Goal: Task Accomplishment & Management: Use online tool/utility

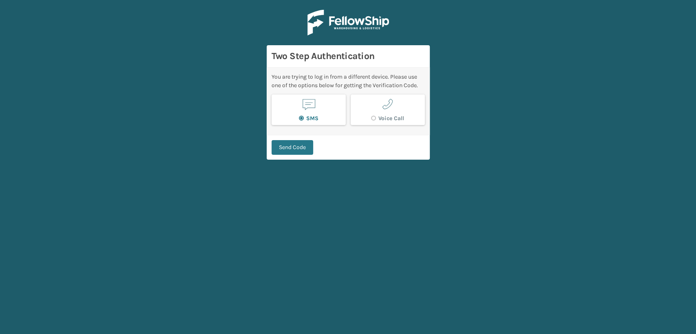
click at [426, 60] on div "Two Step Authentication" at bounding box center [348, 56] width 163 height 22
click at [424, 62] on div "Two Step Authentication" at bounding box center [348, 56] width 163 height 22
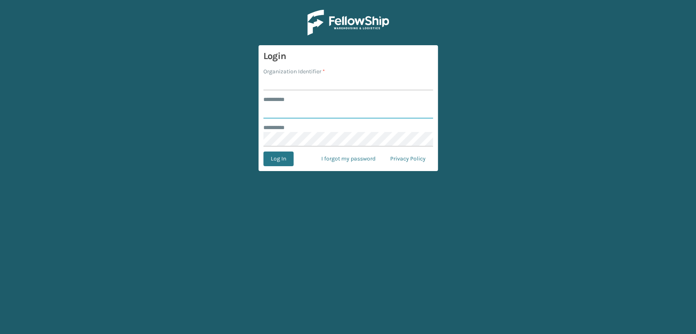
type input "******"
click at [290, 85] on input "Organization Identifier *" at bounding box center [348, 83] width 170 height 15
type input "Fellowship - east"
click at [280, 158] on button "Log In" at bounding box center [278, 159] width 30 height 15
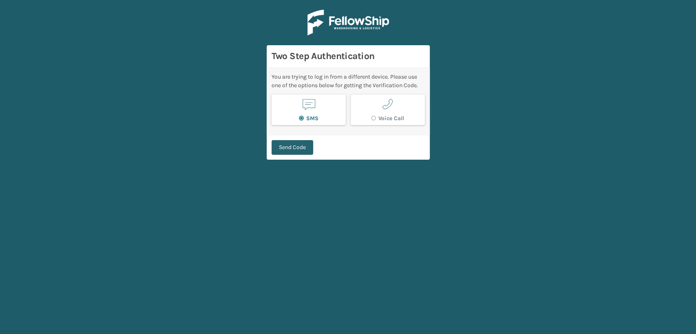
click at [295, 148] on button "Send Code" at bounding box center [293, 147] width 42 height 15
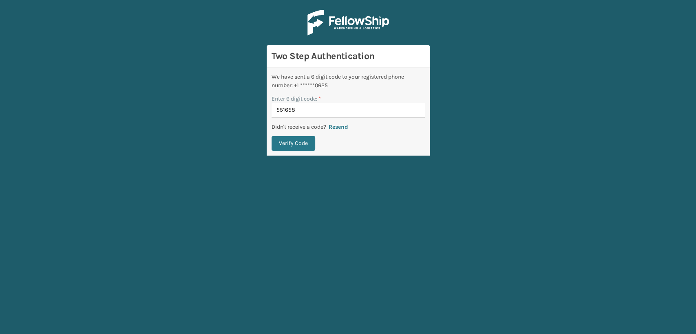
type input "551658"
click at [272, 136] on button "Verify Code" at bounding box center [294, 143] width 44 height 15
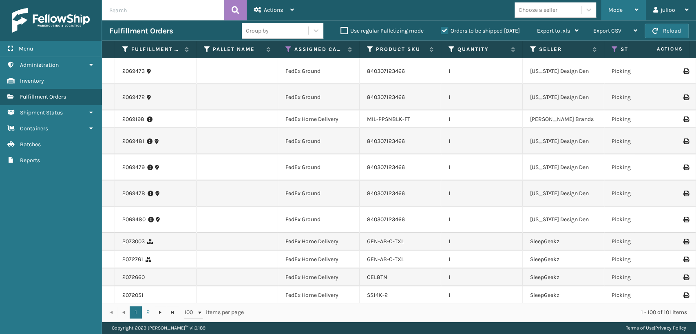
click at [621, 13] on span "Mode" at bounding box center [615, 10] width 14 height 7
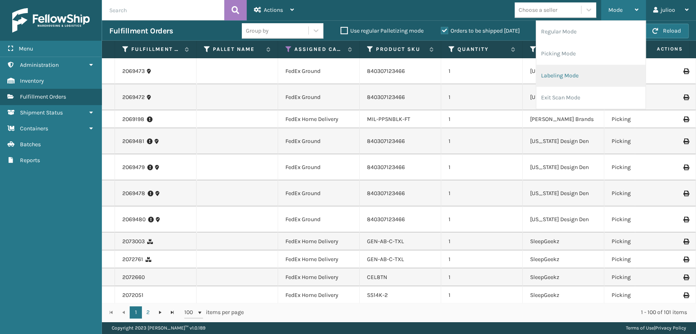
click at [550, 71] on li "Labeling Mode" at bounding box center [590, 76] width 109 height 22
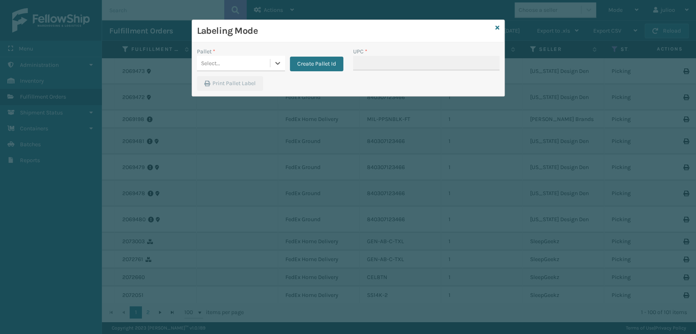
click at [245, 64] on div "Select..." at bounding box center [233, 63] width 73 height 13
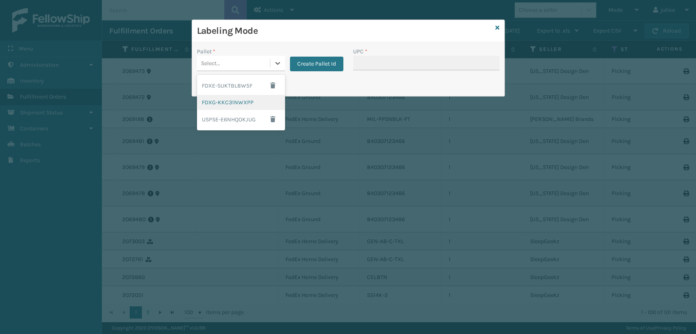
click at [239, 104] on div "FDXG-KKC31NWXPP" at bounding box center [241, 102] width 88 height 15
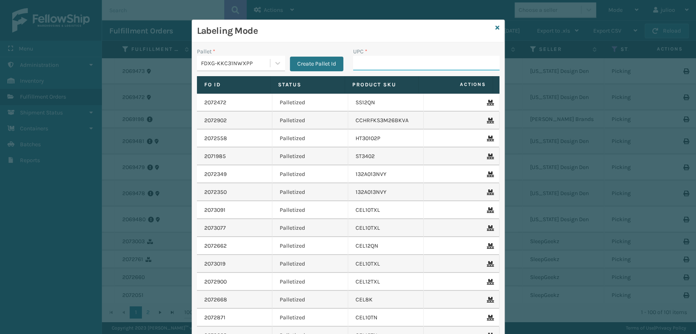
click at [354, 66] on input "UPC *" at bounding box center [426, 63] width 146 height 15
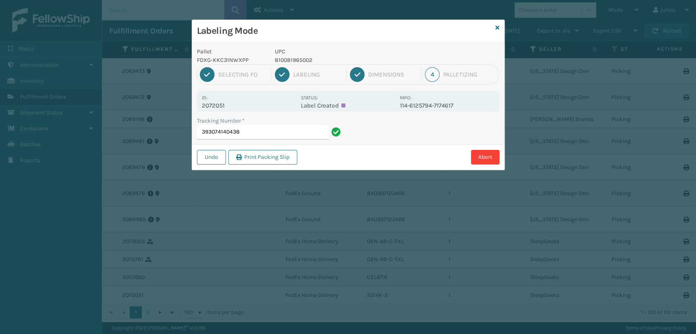
type input "393074140438"
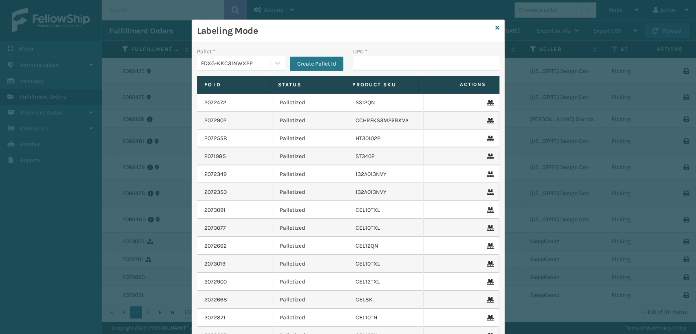
drag, startPoint x: 314, startPoint y: 63, endPoint x: 276, endPoint y: 35, distance: 46.7
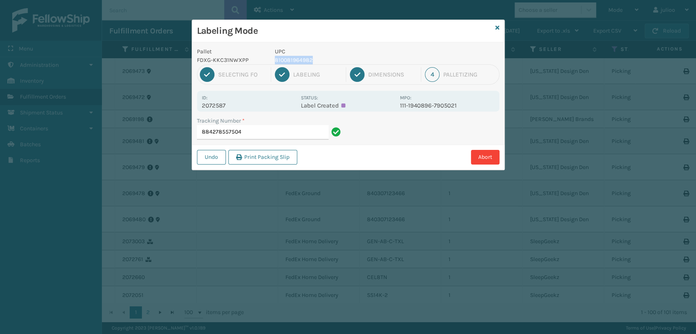
drag, startPoint x: 314, startPoint y: 60, endPoint x: 271, endPoint y: 59, distance: 43.2
click at [271, 59] on div "UPC 810081964982" at bounding box center [335, 55] width 130 height 17
copy p "810081964982"
click at [270, 131] on input "884278557504" at bounding box center [263, 132] width 132 height 15
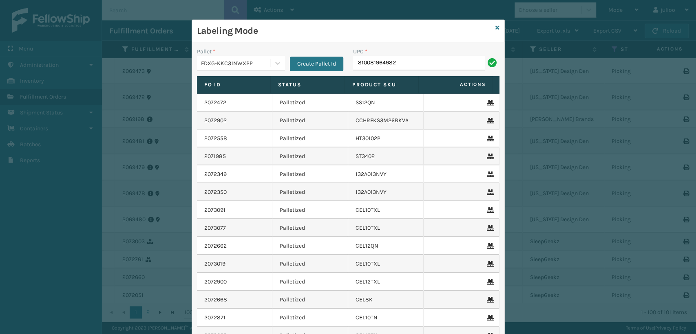
type input "810081964982"
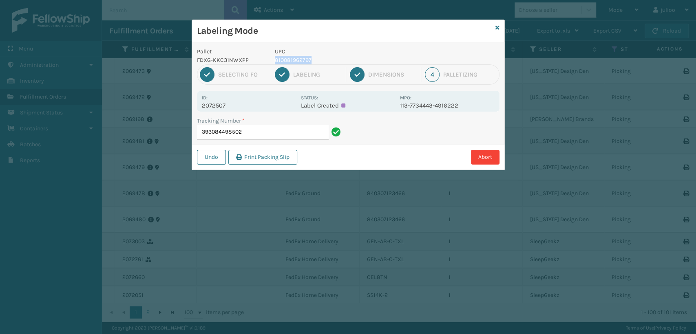
drag, startPoint x: 310, startPoint y: 60, endPoint x: 271, endPoint y: 60, distance: 39.5
click at [271, 60] on div "UPC 810081962797" at bounding box center [335, 55] width 130 height 17
copy p "810081962797"
click at [269, 136] on input "393084498502" at bounding box center [263, 132] width 132 height 15
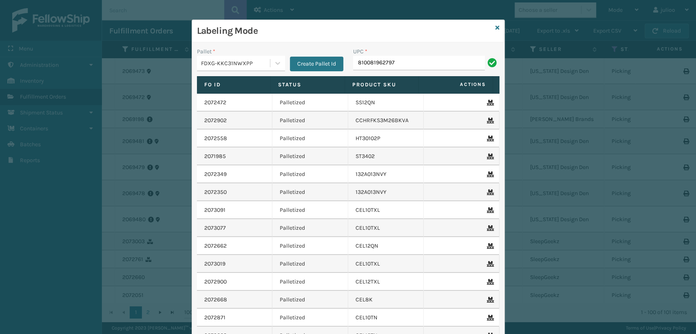
type input "810081962797"
click at [493, 23] on div "Labeling Mode" at bounding box center [348, 31] width 312 height 22
click at [497, 29] on div "Labeling Mode" at bounding box center [348, 31] width 312 height 22
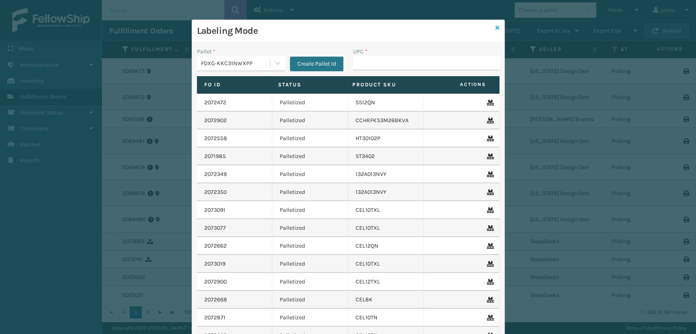
click at [495, 25] on icon at bounding box center [497, 28] width 4 height 6
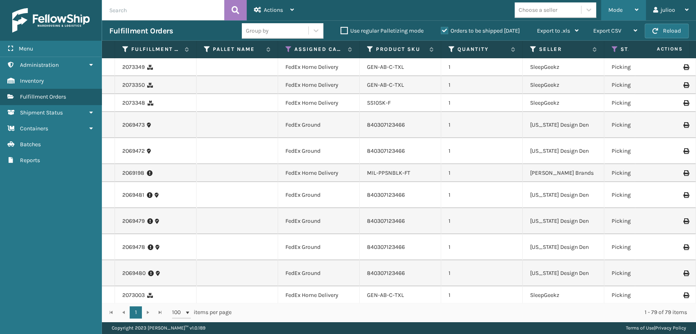
drag, startPoint x: 638, startPoint y: 15, endPoint x: 632, endPoint y: 27, distance: 13.3
click at [638, 18] on div "Mode Regular Mode Picking Mode Labeling Mode Exit Scan Mode" at bounding box center [623, 10] width 45 height 20
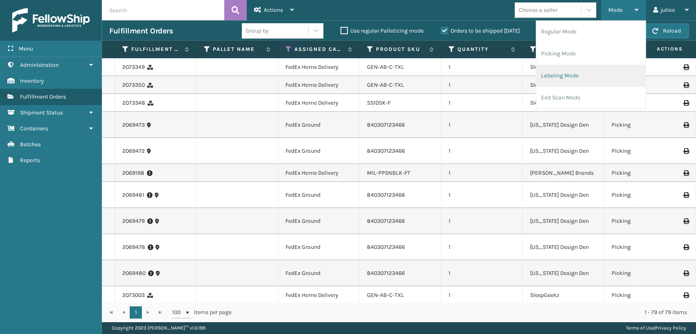
click at [538, 79] on li "Labeling Mode" at bounding box center [590, 76] width 109 height 22
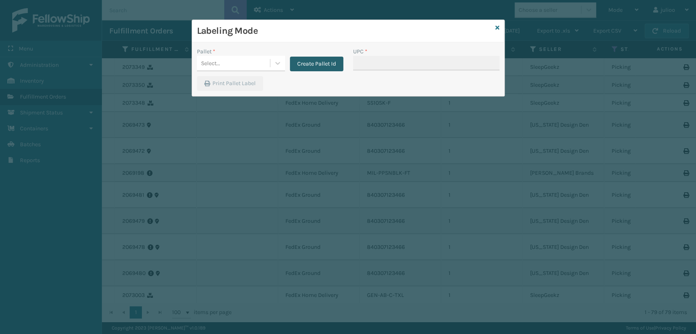
click at [320, 61] on button "Create Pallet Id" at bounding box center [316, 64] width 53 height 15
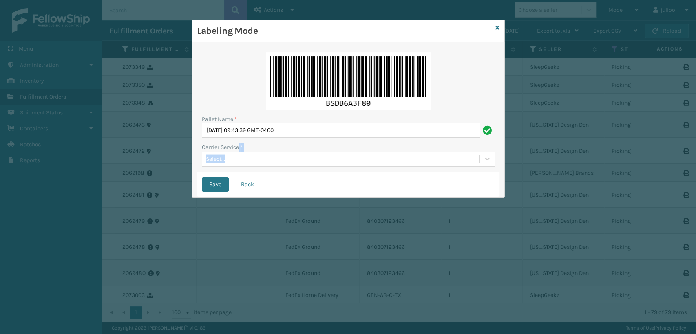
drag, startPoint x: 238, startPoint y: 151, endPoint x: 234, endPoint y: 153, distance: 4.9
click at [236, 153] on div "Carrier Service * Select..." at bounding box center [348, 155] width 293 height 24
click at [225, 156] on div "Select..." at bounding box center [341, 158] width 278 height 13
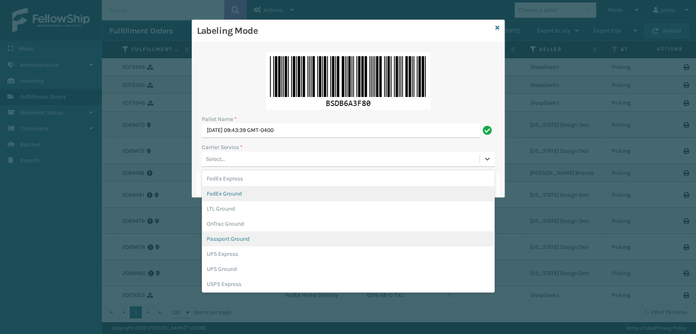
scroll to position [45, 0]
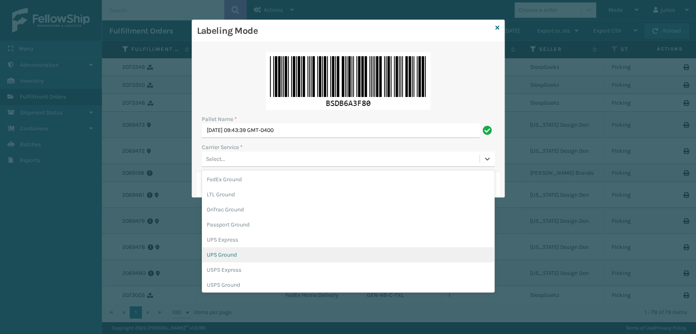
click at [230, 256] on div "UPS Ground" at bounding box center [348, 254] width 293 height 15
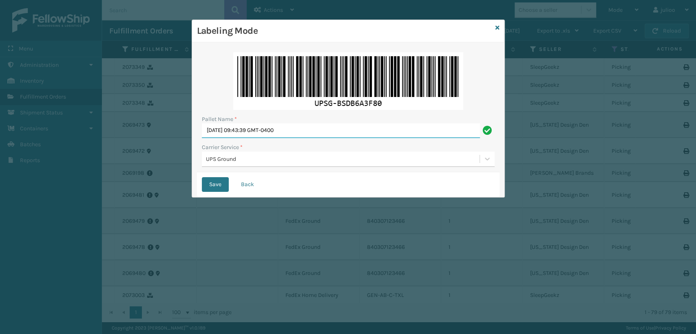
drag, startPoint x: 345, startPoint y: 129, endPoint x: 137, endPoint y: 130, distance: 208.3
click at [137, 130] on div "Labeling Mode Pallet Name * [DATE] 09:43:39 GMT-0400 Carrier Service * UPS Grou…" at bounding box center [348, 167] width 696 height 334
type input "PIFZ9946661"
click at [202, 177] on button "Save" at bounding box center [215, 184] width 27 height 15
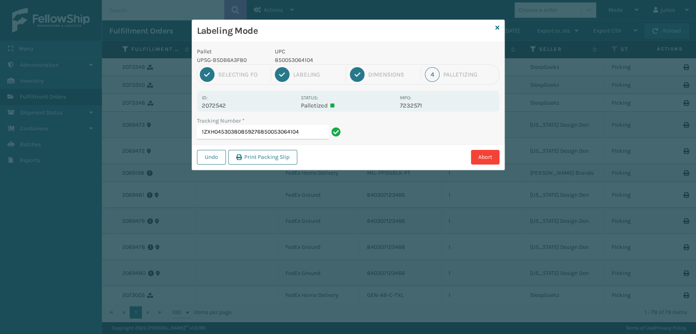
type input "1ZXH04530380859276850053064104"
drag, startPoint x: 312, startPoint y: 56, endPoint x: 275, endPoint y: 56, distance: 36.3
click at [275, 56] on p "850053064111" at bounding box center [335, 60] width 120 height 9
copy p "850053064111"
click at [266, 130] on input "1ZXH04530331218087" at bounding box center [263, 132] width 132 height 15
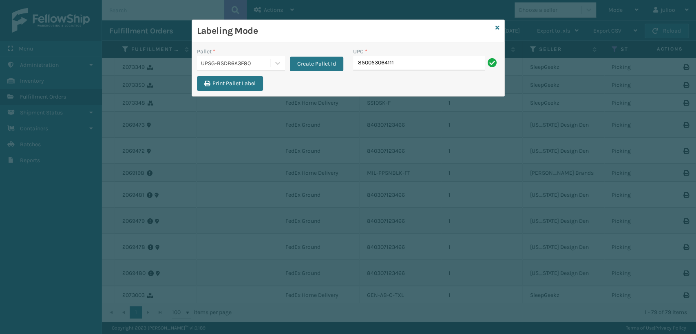
type input "850053064111"
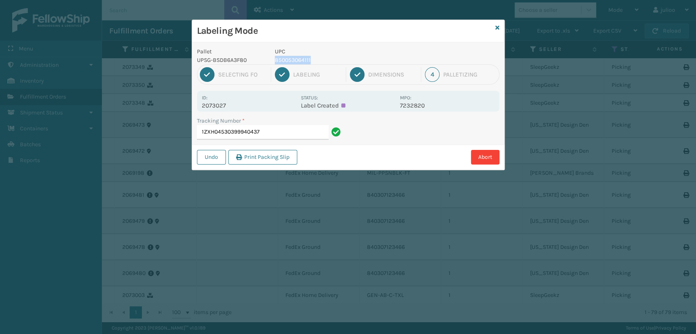
drag, startPoint x: 312, startPoint y: 56, endPoint x: 275, endPoint y: 57, distance: 36.3
click at [275, 57] on p "850053064111" at bounding box center [335, 60] width 120 height 9
copy p "850053064111"
drag, startPoint x: 267, startPoint y: 135, endPoint x: 265, endPoint y: 131, distance: 4.9
click at [266, 131] on input "1ZXH04530399940437" at bounding box center [263, 132] width 132 height 15
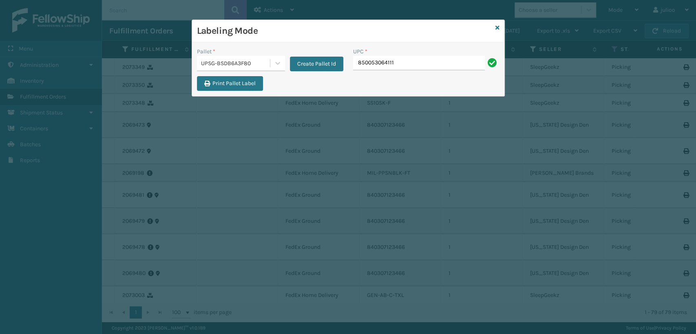
type input "850053064111"
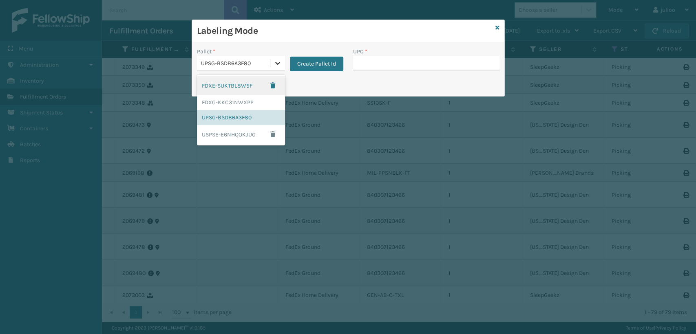
click at [277, 64] on icon at bounding box center [278, 63] width 8 height 8
click at [221, 103] on div "FDXG-KKC31NWXPP" at bounding box center [241, 102] width 88 height 15
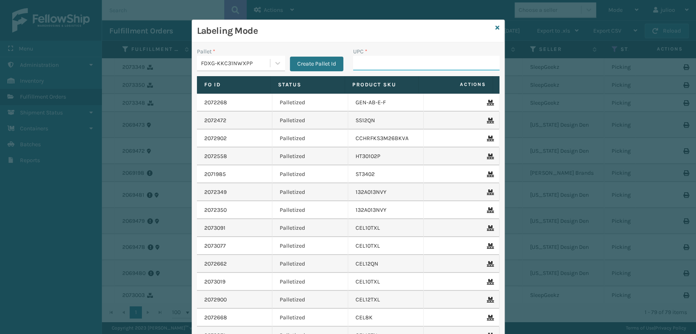
click at [373, 66] on input "UPC *" at bounding box center [426, 63] width 146 height 15
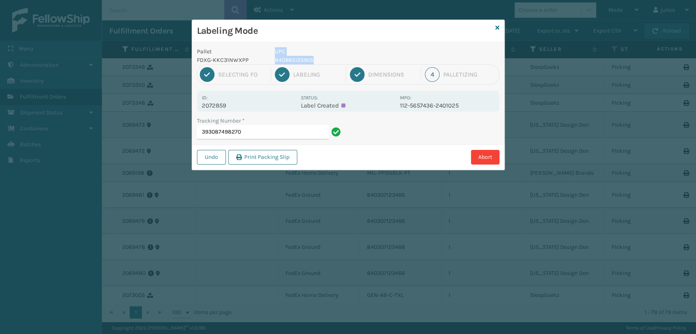
drag, startPoint x: 323, startPoint y: 57, endPoint x: 267, endPoint y: 59, distance: 55.1
click at [267, 59] on div "Pallet FDXG-KKC31NWXPP UPC 840985125905" at bounding box center [348, 55] width 312 height 17
click at [329, 62] on p "840985125905" at bounding box center [335, 60] width 120 height 9
click at [312, 59] on p "840985125905" at bounding box center [335, 60] width 120 height 9
drag, startPoint x: 312, startPoint y: 59, endPoint x: 274, endPoint y: 60, distance: 37.9
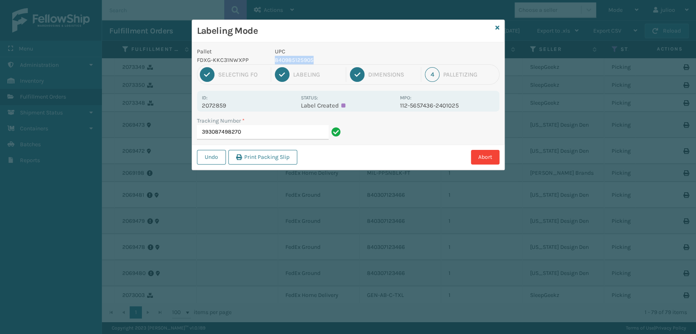
click at [275, 60] on p "840985125905" at bounding box center [335, 60] width 120 height 9
copy p "840985125905"
click at [250, 130] on input "393087498270" at bounding box center [263, 132] width 132 height 15
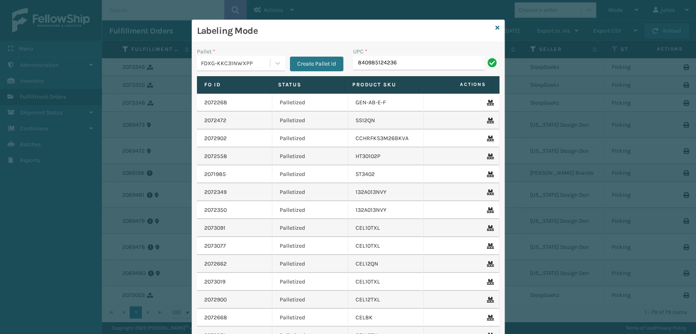
type input "840985124236"
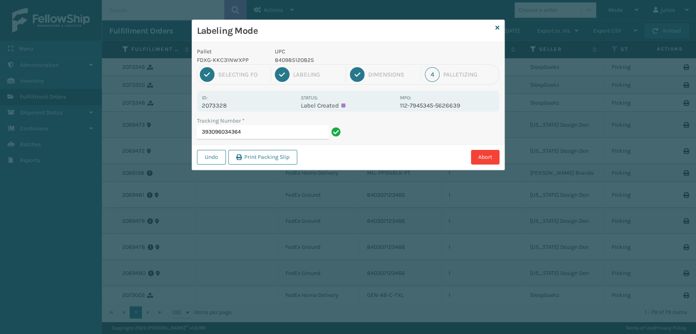
type input "393096034364"
type input "884276035992850046054464"
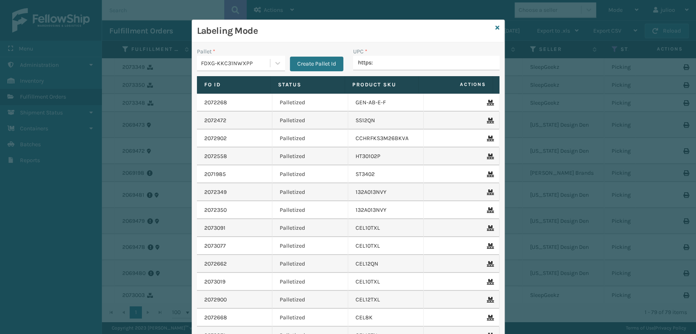
type input "https:/"
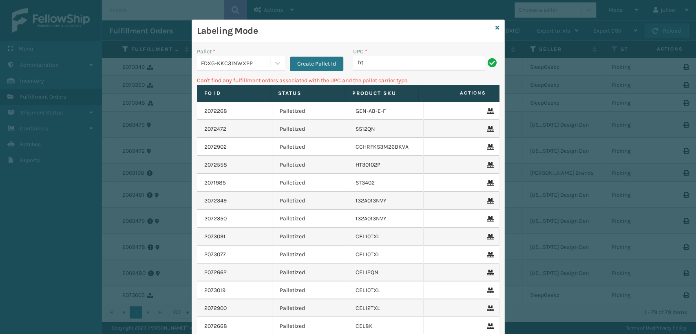
type input "h"
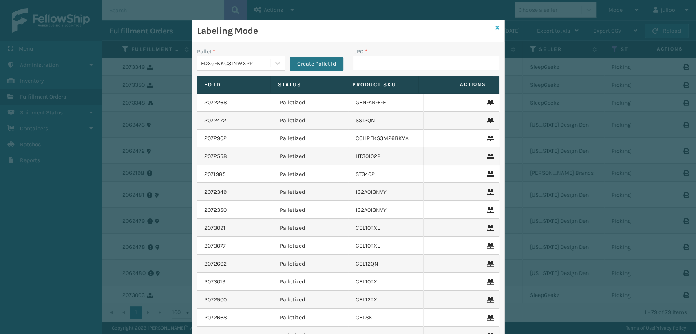
click at [495, 26] on icon at bounding box center [497, 28] width 4 height 6
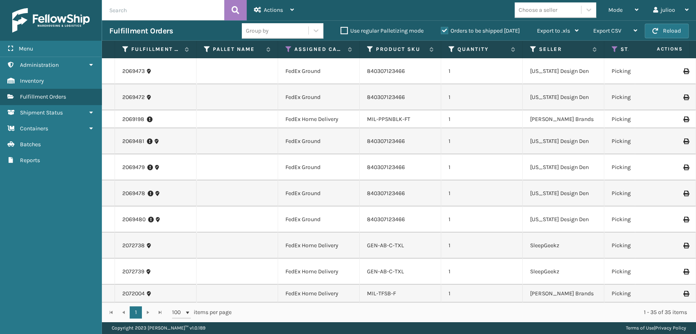
click at [177, 7] on input "text" at bounding box center [163, 10] width 122 height 20
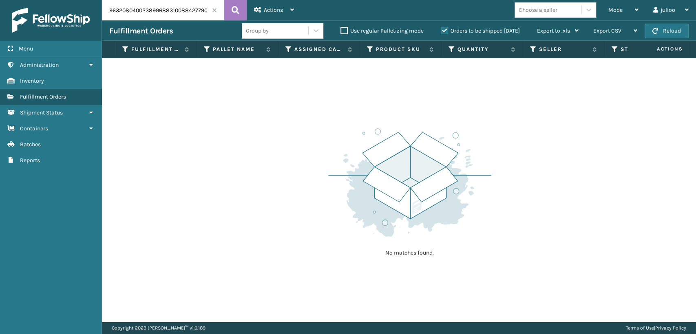
drag, startPoint x: 168, startPoint y: 11, endPoint x: 102, endPoint y: 7, distance: 66.6
click at [102, 7] on input "9632080400238996883100884277902281" at bounding box center [163, 10] width 122 height 20
type input "884277902281"
click at [444, 31] on label "Orders to be shipped [DATE]" at bounding box center [480, 30] width 79 height 7
click at [441, 31] on input "Orders to be shipped [DATE]" at bounding box center [441, 28] width 0 height 5
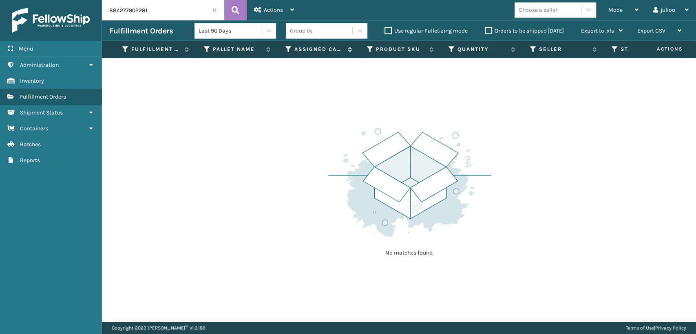
click at [285, 49] on icon at bounding box center [288, 49] width 7 height 7
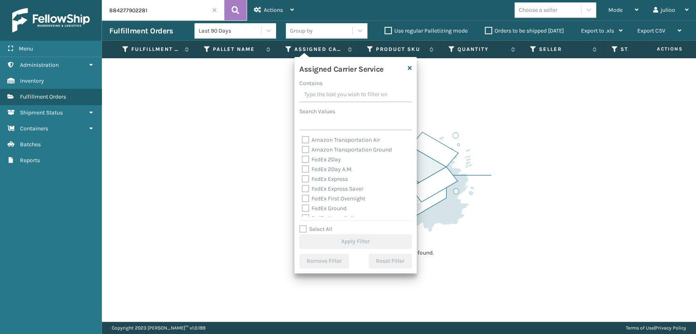
drag, startPoint x: 307, startPoint y: 161, endPoint x: 305, endPoint y: 188, distance: 27.4
click at [308, 166] on div "Amazon Transportation Air Amazon Transportation Ground FedEx 2Day FedEx 2Day A.…" at bounding box center [355, 176] width 113 height 82
click at [307, 165] on div "FedEx 2Day A.M." at bounding box center [356, 170] width 108 height 10
click at [307, 161] on label "FedEx 2Day" at bounding box center [321, 159] width 39 height 7
click at [302, 160] on input "FedEx 2Day" at bounding box center [302, 157] width 0 height 5
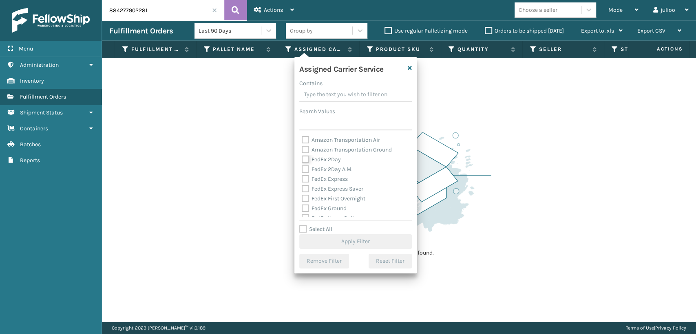
checkbox input "true"
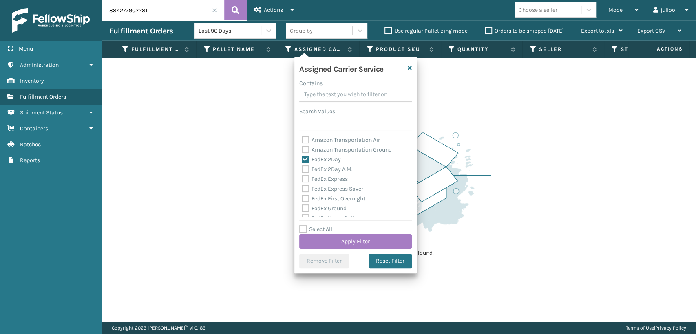
click at [307, 166] on div "FedEx 2Day A.M." at bounding box center [356, 170] width 108 height 10
click at [305, 171] on label "FedEx 2Day A.M." at bounding box center [327, 169] width 51 height 7
click at [302, 170] on input "FedEx 2Day A.M." at bounding box center [302, 167] width 0 height 5
checkbox input "true"
drag, startPoint x: 303, startPoint y: 179, endPoint x: 305, endPoint y: 188, distance: 9.3
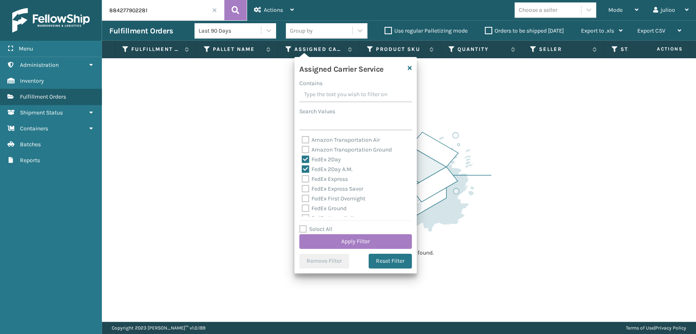
click at [303, 181] on label "FedEx Express" at bounding box center [325, 179] width 46 height 7
click at [302, 180] on input "FedEx Express" at bounding box center [302, 177] width 0 height 5
checkbox input "true"
click at [305, 188] on label "FedEx Express Saver" at bounding box center [333, 189] width 62 height 7
click at [302, 188] on input "FedEx Express Saver" at bounding box center [302, 186] width 0 height 5
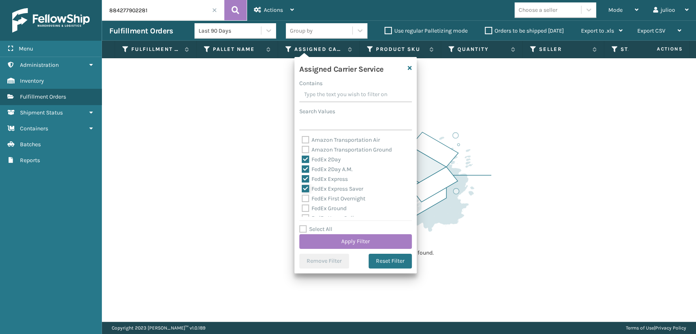
checkbox input "true"
click at [305, 197] on label "FedEx First Overnight" at bounding box center [334, 198] width 64 height 7
click at [302, 197] on input "FedEx First Overnight" at bounding box center [302, 196] width 0 height 5
checkbox input "true"
click at [302, 208] on label "FedEx Ground" at bounding box center [324, 208] width 45 height 7
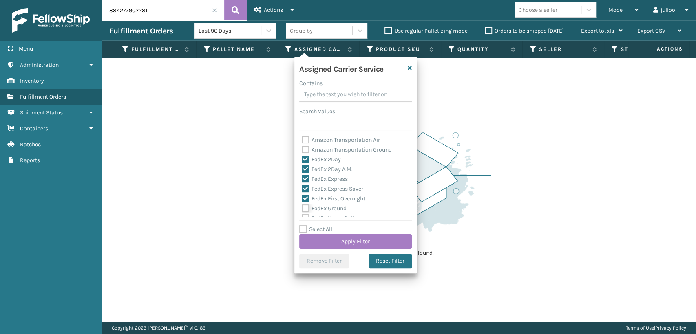
click at [302, 208] on input "FedEx Ground" at bounding box center [302, 206] width 0 height 5
checkbox input "true"
click at [303, 155] on label "FedEx Standard Overnight" at bounding box center [340, 157] width 76 height 7
click at [302, 155] on input "FedEx Standard Overnight" at bounding box center [302, 154] width 0 height 5
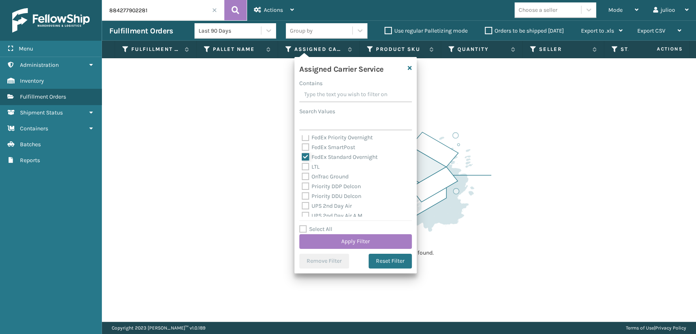
checkbox input "true"
drag, startPoint x: 303, startPoint y: 150, endPoint x: 307, endPoint y: 144, distance: 7.7
click at [303, 149] on label "FedEx SmartPost" at bounding box center [328, 147] width 53 height 7
click at [307, 138] on label "FedEx Priority Overnight" at bounding box center [337, 137] width 71 height 7
click at [302, 138] on input "FedEx Priority Overnight" at bounding box center [302, 135] width 0 height 5
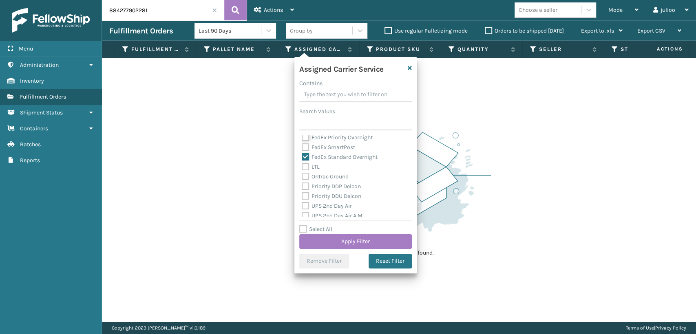
checkbox input "true"
click at [307, 152] on label "FedEx SmartPost" at bounding box center [328, 149] width 53 height 7
click at [302, 150] on input "FedEx SmartPost" at bounding box center [302, 147] width 0 height 5
checkbox input "true"
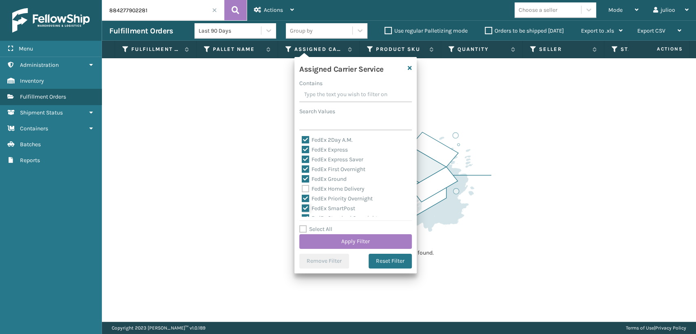
scroll to position [45, 0]
click at [306, 174] on label "FedEx Home Delivery" at bounding box center [333, 173] width 63 height 7
click at [302, 174] on input "FedEx Home Delivery" at bounding box center [302, 170] width 0 height 5
checkbox input "true"
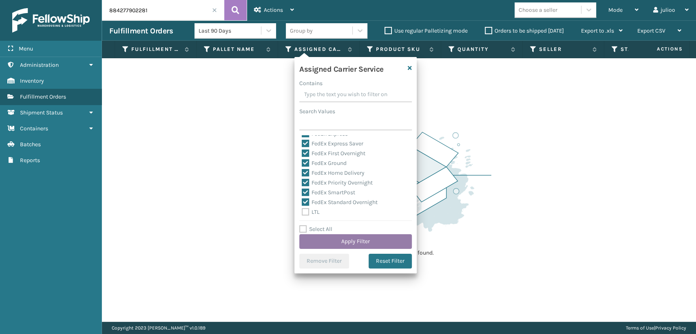
click at [334, 237] on button "Apply Filter" at bounding box center [355, 241] width 113 height 15
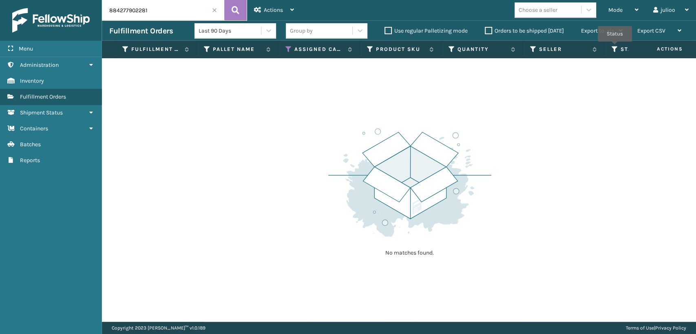
click at [615, 47] on icon at bounding box center [615, 49] width 7 height 7
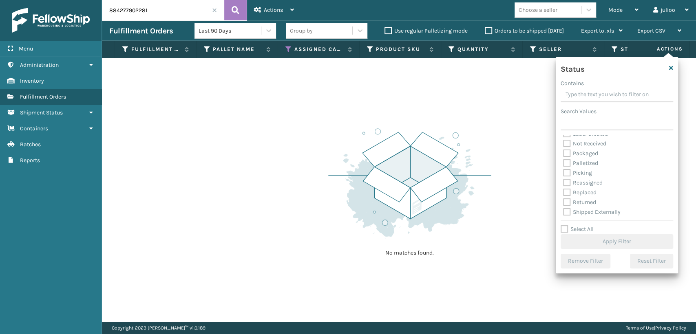
click at [567, 163] on label "Palletized" at bounding box center [580, 163] width 35 height 7
click at [563, 163] on input "Palletized" at bounding box center [563, 161] width 0 height 5
checkbox input "true"
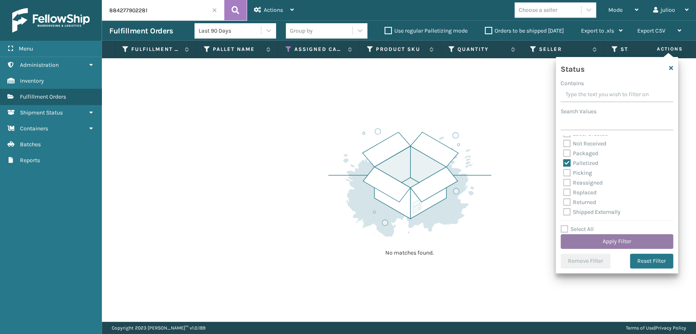
click at [583, 244] on button "Apply Filter" at bounding box center [617, 241] width 113 height 15
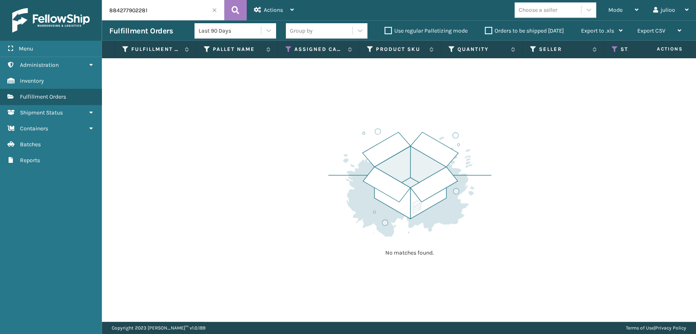
click at [485, 32] on label "Orders to be shipped [DATE]" at bounding box center [524, 30] width 79 height 7
click at [485, 31] on input "Orders to be shipped [DATE]" at bounding box center [485, 28] width 0 height 5
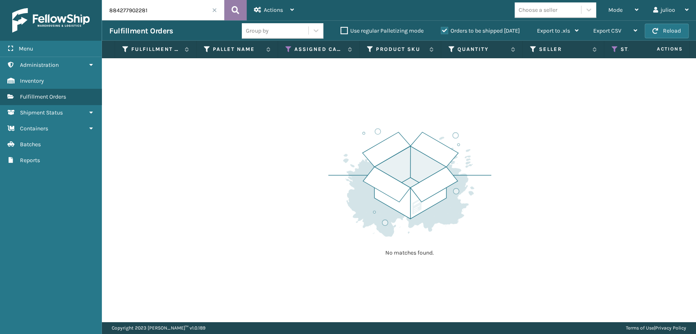
click at [235, 9] on icon at bounding box center [236, 10] width 8 height 12
click at [441, 31] on label "Orders to be shipped [DATE]" at bounding box center [480, 30] width 79 height 7
click at [441, 31] on input "Orders to be shipped [DATE]" at bounding box center [441, 28] width 0 height 5
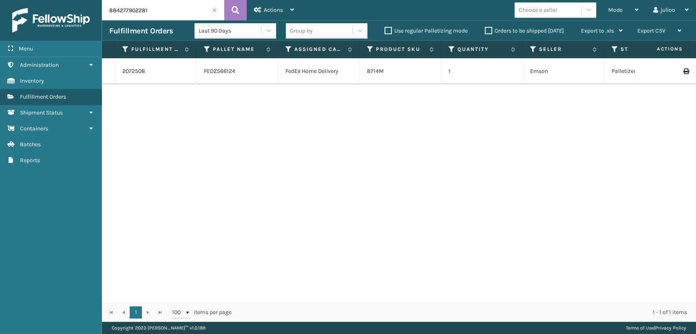
drag, startPoint x: 215, startPoint y: 11, endPoint x: 514, endPoint y: 4, distance: 298.9
click at [218, 9] on div "884277902281" at bounding box center [163, 10] width 122 height 20
click at [213, 11] on span at bounding box center [214, 10] width 5 height 5
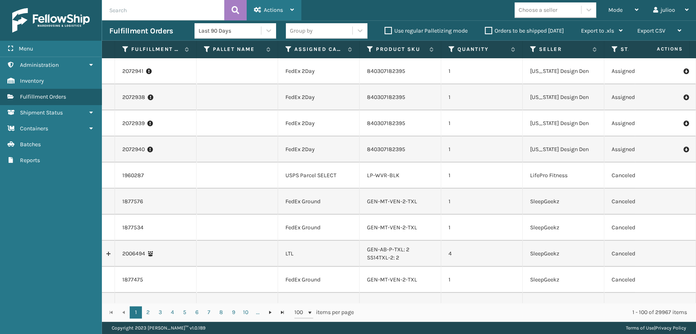
click at [267, 7] on span "Actions" at bounding box center [273, 10] width 19 height 7
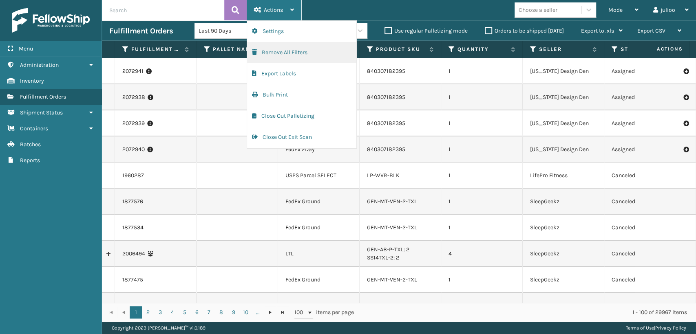
click at [277, 54] on button "Remove All Filters" at bounding box center [301, 52] width 109 height 21
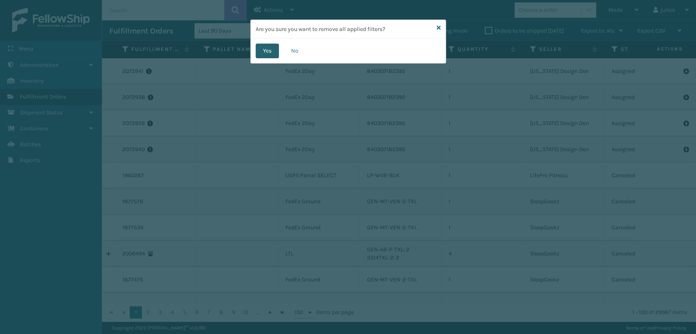
click at [266, 52] on button "Yes" at bounding box center [267, 51] width 23 height 15
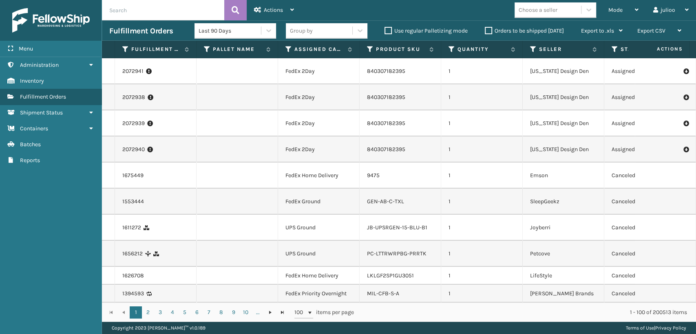
click at [300, 43] on th "Assigned Carrier Service" at bounding box center [319, 50] width 82 height 18
drag, startPoint x: 289, startPoint y: 48, endPoint x: 294, endPoint y: 52, distance: 6.1
click at [294, 52] on div "Assigned Carrier Service" at bounding box center [318, 49] width 66 height 7
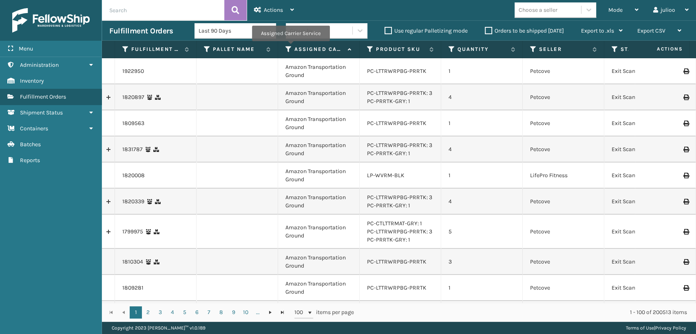
click at [290, 47] on icon at bounding box center [288, 49] width 7 height 7
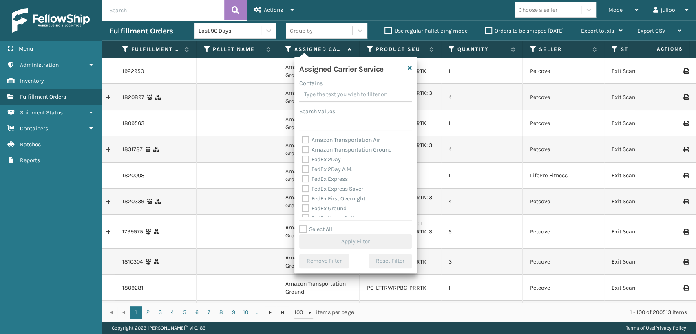
click at [307, 160] on label "FedEx 2Day" at bounding box center [321, 159] width 39 height 7
click at [302, 160] on input "FedEx 2Day" at bounding box center [302, 157] width 0 height 5
checkbox input "true"
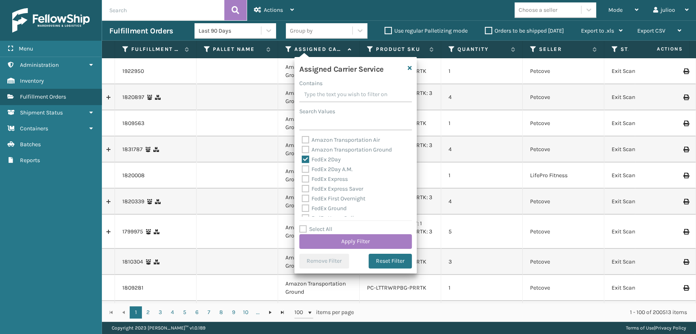
click at [305, 169] on label "FedEx 2Day A.M." at bounding box center [327, 169] width 51 height 7
click at [302, 169] on input "FedEx 2Day A.M." at bounding box center [302, 167] width 0 height 5
checkbox input "true"
drag, startPoint x: 307, startPoint y: 177, endPoint x: 310, endPoint y: 186, distance: 10.1
click at [309, 180] on label "FedEx Express" at bounding box center [325, 179] width 46 height 7
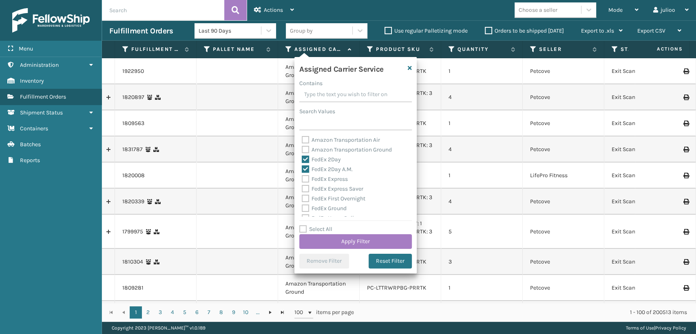
click at [307, 190] on label "FedEx Express Saver" at bounding box center [333, 189] width 62 height 7
click at [302, 190] on input "FedEx Express Saver" at bounding box center [302, 186] width 0 height 5
checkbox input "true"
click at [305, 179] on label "FedEx Express" at bounding box center [325, 179] width 46 height 7
click at [302, 179] on input "FedEx Express" at bounding box center [302, 177] width 0 height 5
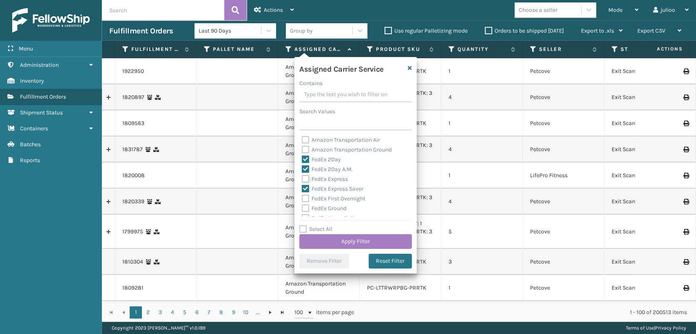
checkbox input "true"
click at [302, 199] on label "FedEx First Overnight" at bounding box center [334, 198] width 64 height 7
click at [302, 199] on input "FedEx First Overnight" at bounding box center [302, 196] width 0 height 5
checkbox input "true"
click at [305, 208] on label "FedEx Ground" at bounding box center [324, 208] width 45 height 7
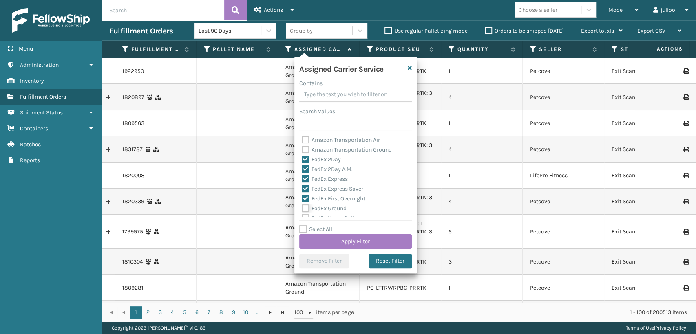
click at [302, 208] on input "FedEx Ground" at bounding box center [302, 206] width 0 height 5
checkbox input "true"
click at [304, 191] on label "FedEx SmartPost" at bounding box center [328, 192] width 53 height 7
click at [302, 191] on input "FedEx SmartPost" at bounding box center [302, 190] width 0 height 5
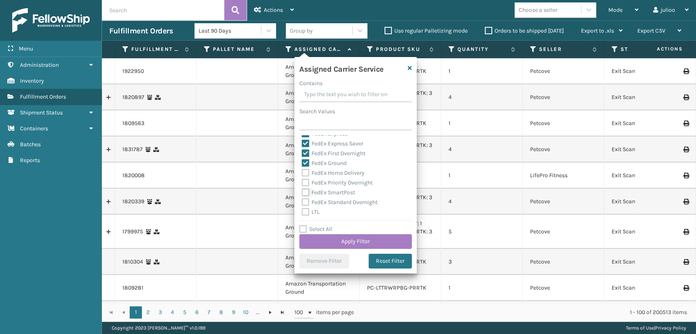
checkbox input "true"
click at [309, 178] on div "FedEx Priority Overnight" at bounding box center [356, 183] width 108 height 10
click at [308, 181] on label "FedEx Priority Overnight" at bounding box center [337, 182] width 71 height 7
click at [302, 181] on input "FedEx Priority Overnight" at bounding box center [302, 180] width 0 height 5
checkbox input "true"
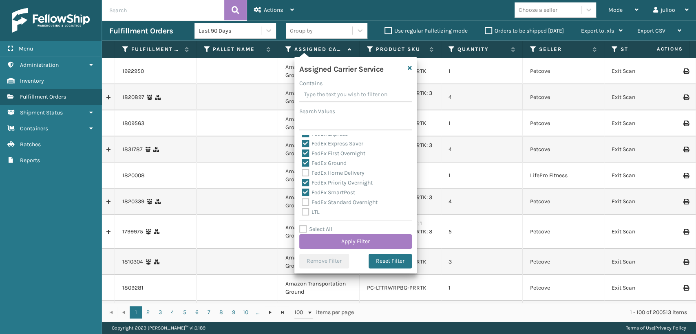
click at [306, 172] on label "FedEx Home Delivery" at bounding box center [333, 173] width 63 height 7
click at [302, 172] on input "FedEx Home Delivery" at bounding box center [302, 170] width 0 height 5
checkbox input "true"
click at [303, 200] on label "FedEx Standard Overnight" at bounding box center [340, 202] width 76 height 7
click at [302, 200] on input "FedEx Standard Overnight" at bounding box center [302, 200] width 0 height 5
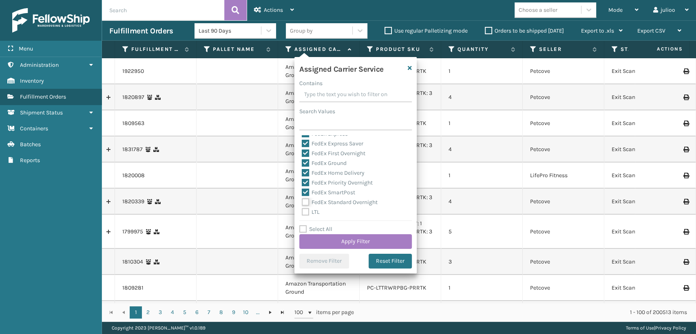
checkbox input "true"
click at [312, 238] on button "Apply Filter" at bounding box center [355, 241] width 113 height 15
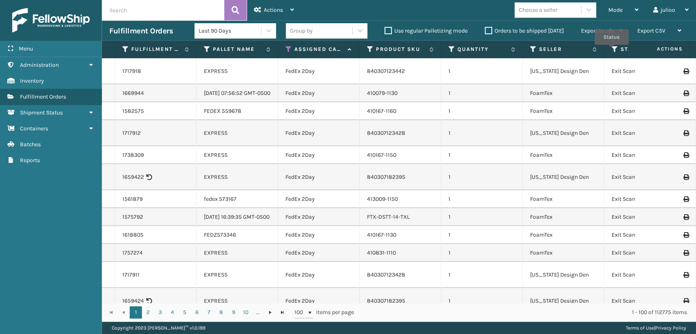
click at [612, 51] on icon at bounding box center [615, 49] width 7 height 7
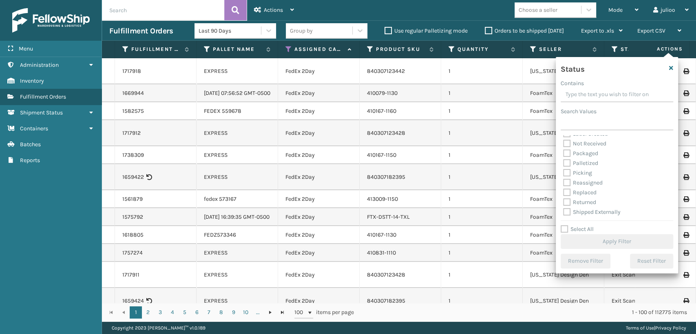
click at [566, 173] on label "Picking" at bounding box center [577, 173] width 29 height 7
click at [563, 173] on input "Picking" at bounding box center [563, 170] width 0 height 5
checkbox input "true"
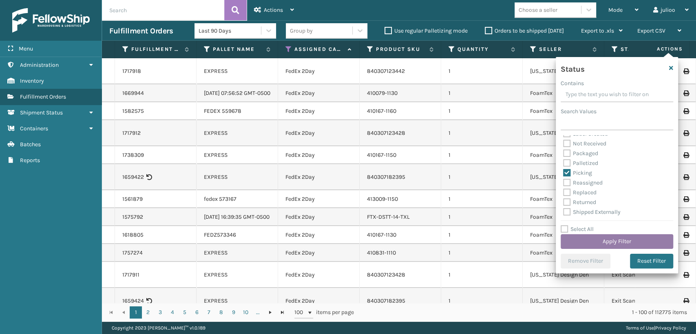
click at [569, 239] on button "Apply Filter" at bounding box center [617, 241] width 113 height 15
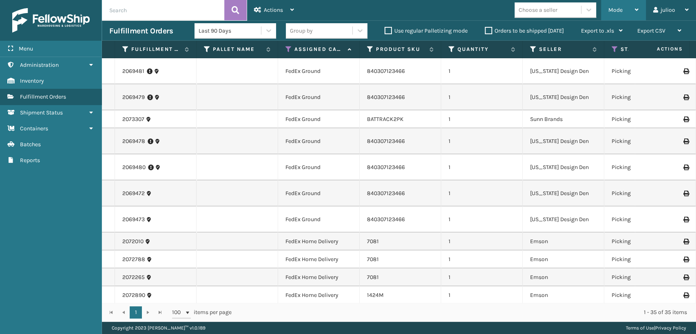
click at [619, 11] on span "Mode" at bounding box center [615, 10] width 14 height 7
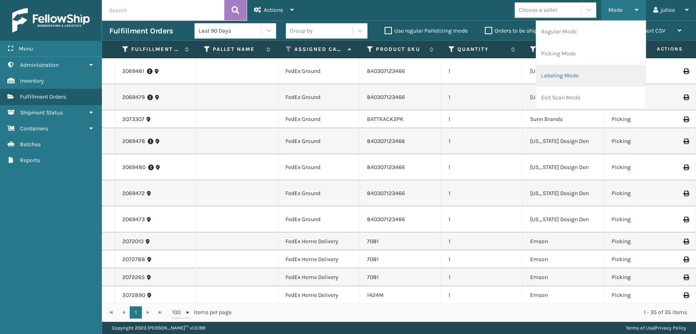
click at [583, 80] on li "Labeling Mode" at bounding box center [590, 76] width 109 height 22
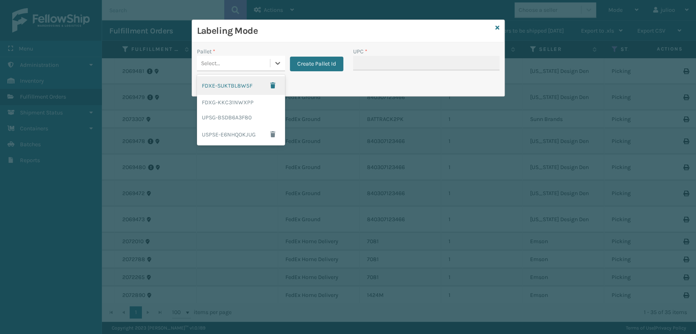
click at [199, 64] on div "Select..." at bounding box center [233, 63] width 73 height 13
click at [229, 109] on div "FDXG-KKC31NWXPP" at bounding box center [241, 102] width 88 height 15
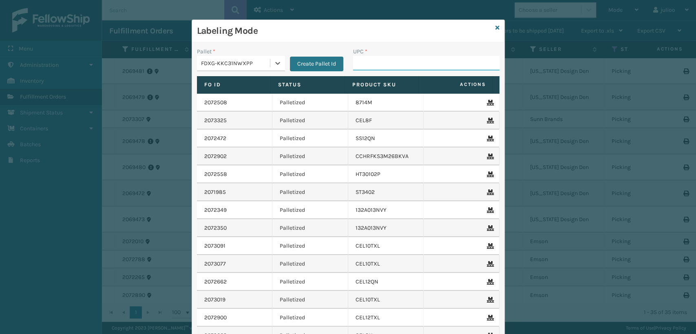
click at [358, 64] on input "UPC *" at bounding box center [426, 63] width 146 height 15
type input "840307123435"
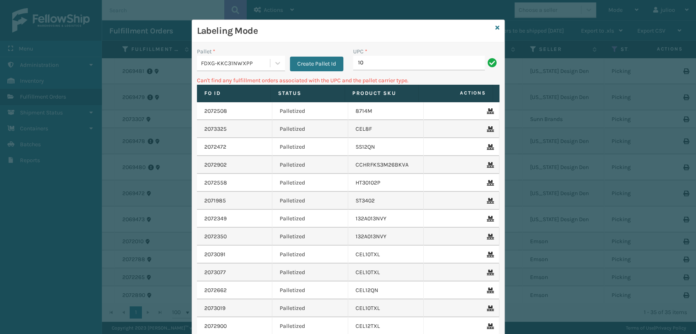
type input "1"
type input "840307182395"
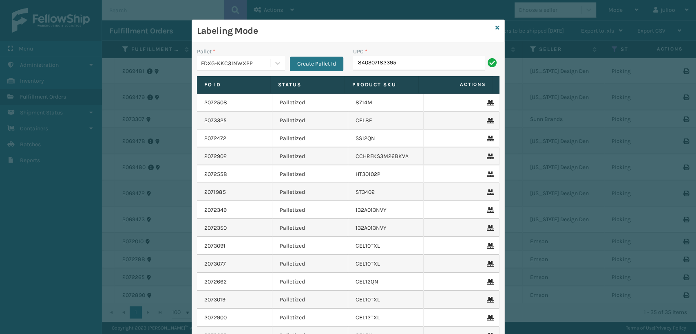
type input "840307182395"
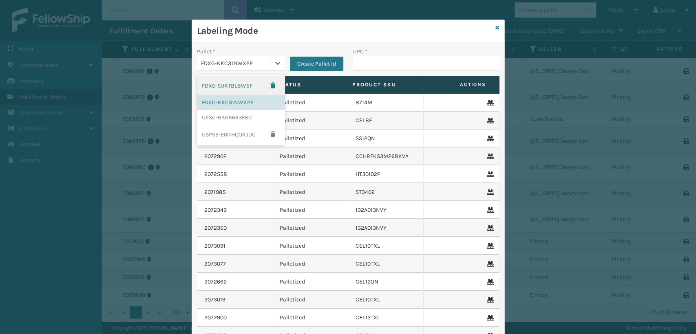
click at [265, 60] on div "FDXG-KKC31NWXPP" at bounding box center [236, 63] width 70 height 9
click at [240, 119] on div "UPSG-BSDB6A3F80" at bounding box center [241, 117] width 88 height 15
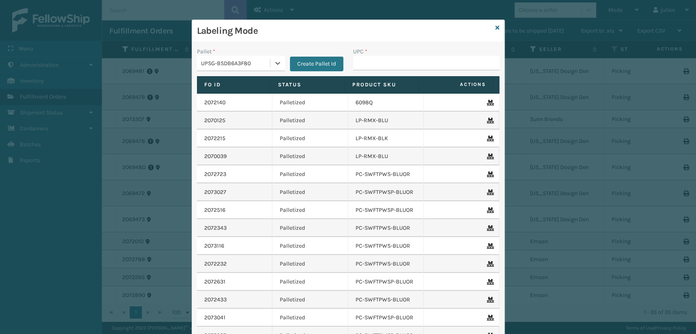
type input "840985125868"
click at [378, 63] on input "UPC *" at bounding box center [426, 63] width 146 height 15
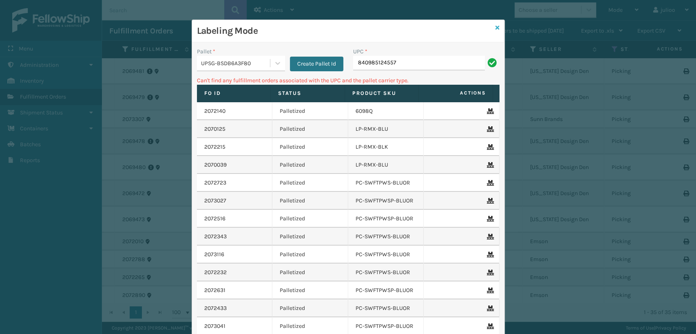
click at [495, 27] on icon at bounding box center [497, 28] width 4 height 6
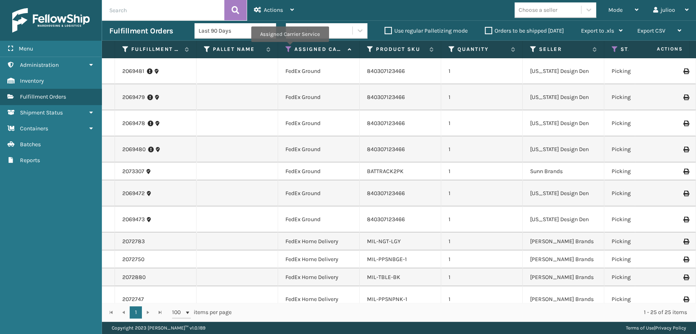
click at [289, 47] on icon at bounding box center [288, 49] width 7 height 7
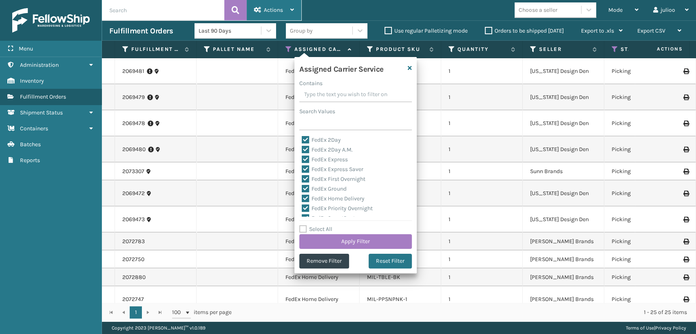
click at [264, 6] on div "Actions" at bounding box center [274, 10] width 40 height 20
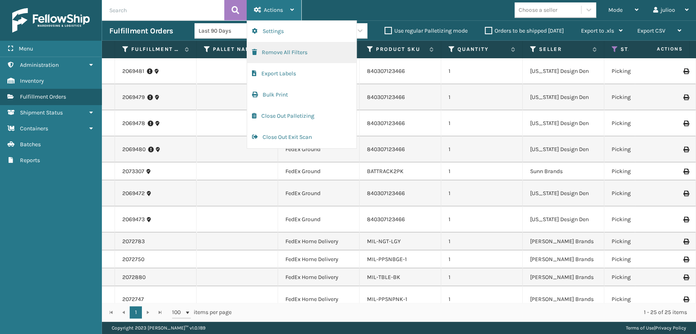
click at [267, 52] on button "Remove All Filters" at bounding box center [301, 52] width 109 height 21
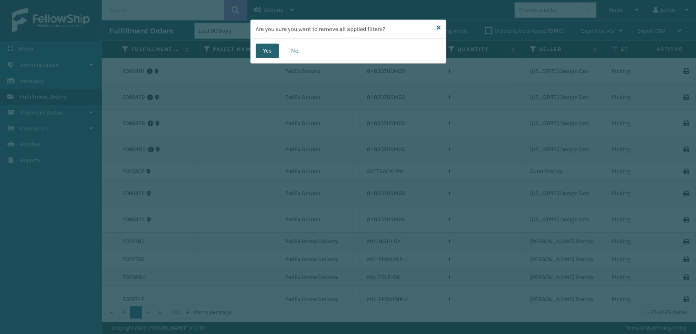
click at [275, 50] on button "Yes" at bounding box center [267, 51] width 23 height 15
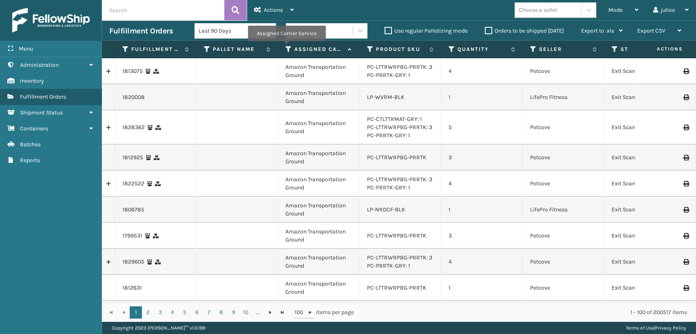
click at [286, 47] on icon at bounding box center [288, 49] width 7 height 7
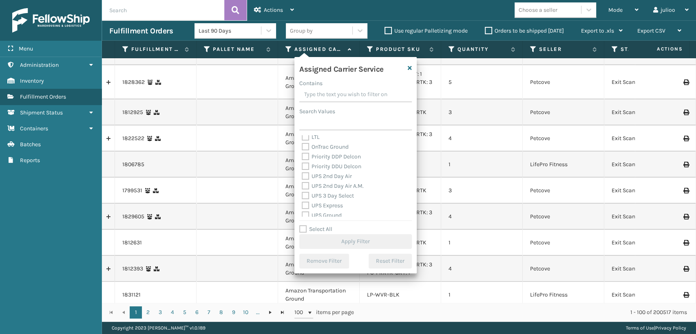
scroll to position [136, 0]
click at [303, 179] on label "UPS 3 Day Select" at bounding box center [328, 180] width 52 height 7
click at [302, 179] on input "UPS 3 Day Select" at bounding box center [302, 178] width 0 height 5
checkbox input "true"
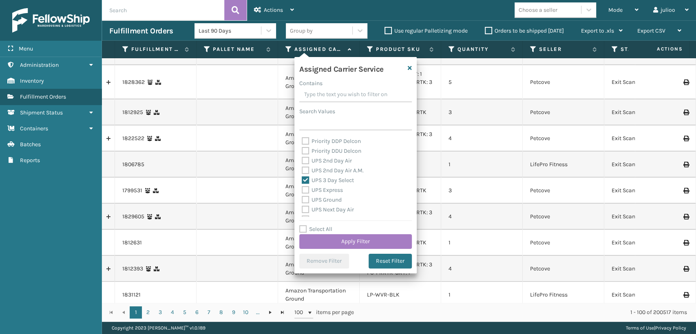
drag, startPoint x: 303, startPoint y: 179, endPoint x: 305, endPoint y: 175, distance: 4.6
click at [304, 177] on label "UPS 3 Day Select" at bounding box center [328, 180] width 52 height 7
click at [306, 168] on label "UPS 2nd Day Air A.M." at bounding box center [333, 170] width 62 height 7
click at [302, 168] on input "UPS 2nd Day Air A.M." at bounding box center [302, 168] width 0 height 5
checkbox input "true"
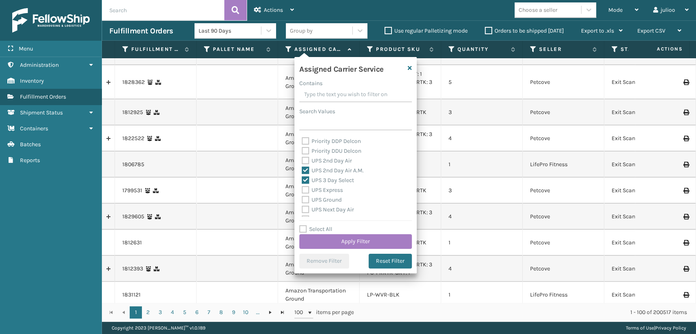
click at [305, 161] on label "UPS 2nd Day Air" at bounding box center [327, 160] width 50 height 7
click at [302, 161] on input "UPS 2nd Day Air" at bounding box center [302, 158] width 0 height 5
checkbox input "true"
click at [303, 209] on label "UPS Next Day Air" at bounding box center [328, 209] width 52 height 7
click at [304, 198] on label "UPS Ground" at bounding box center [322, 200] width 40 height 7
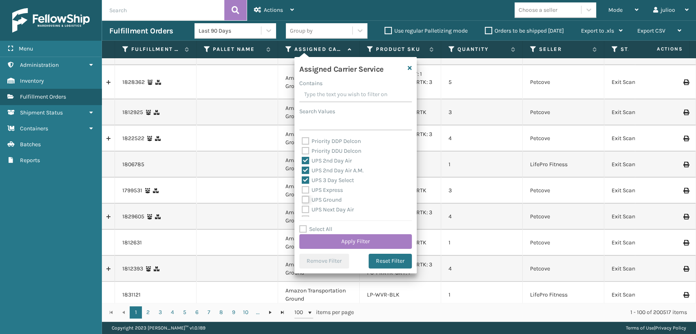
click at [302, 198] on input "UPS Ground" at bounding box center [302, 197] width 0 height 5
checkbox input "true"
click at [304, 188] on label "UPS Express" at bounding box center [322, 190] width 41 height 7
click at [302, 188] on input "UPS Express" at bounding box center [302, 188] width 0 height 5
checkbox input "true"
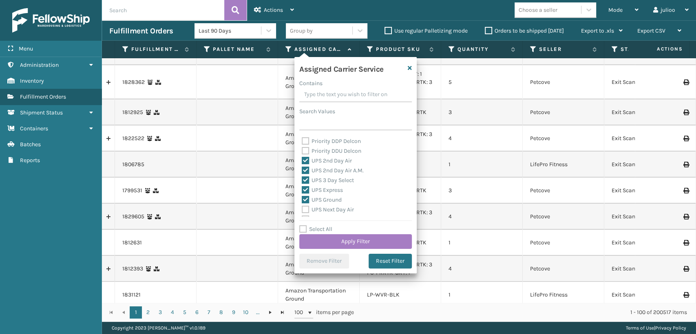
click at [303, 210] on label "UPS Next Day Air" at bounding box center [328, 209] width 52 height 7
click at [302, 210] on input "UPS Next Day Air" at bounding box center [302, 207] width 0 height 5
checkbox input "true"
click at [304, 183] on label "UPS Next Day Air Saver" at bounding box center [336, 184] width 68 height 7
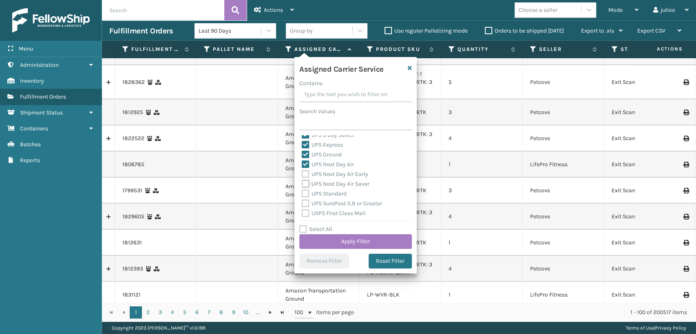
click at [302, 183] on input "UPS Next Day Air Saver" at bounding box center [302, 181] width 0 height 5
checkbox input "true"
click at [304, 170] on div "UPS Next Day Air Early" at bounding box center [356, 175] width 108 height 10
click at [304, 172] on label "UPS Next Day Air Early" at bounding box center [335, 174] width 66 height 7
click at [302, 172] on input "UPS Next Day Air Early" at bounding box center [302, 172] width 0 height 5
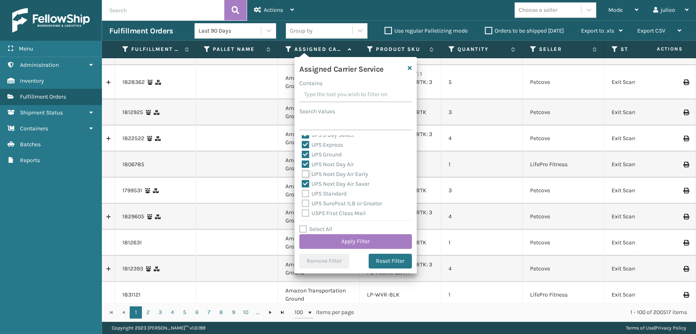
checkbox input "true"
click at [304, 194] on label "UPS Standard" at bounding box center [324, 193] width 45 height 7
click at [302, 194] on input "UPS Standard" at bounding box center [302, 191] width 0 height 5
checkbox input "true"
click at [303, 206] on label "UPS SurePost 1LB or Greater" at bounding box center [342, 203] width 80 height 7
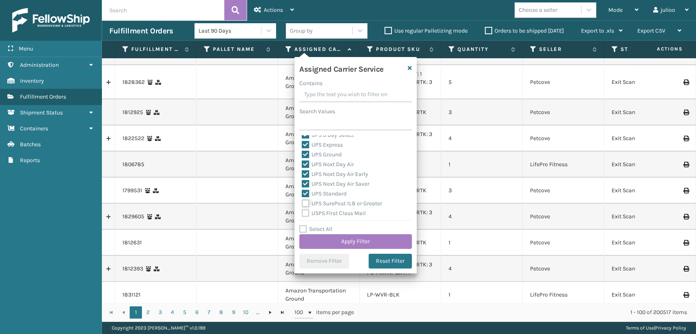
click at [302, 204] on input "UPS SurePost 1LB or Greater" at bounding box center [302, 201] width 0 height 5
checkbox input "true"
click at [320, 243] on button "Apply Filter" at bounding box center [355, 241] width 113 height 15
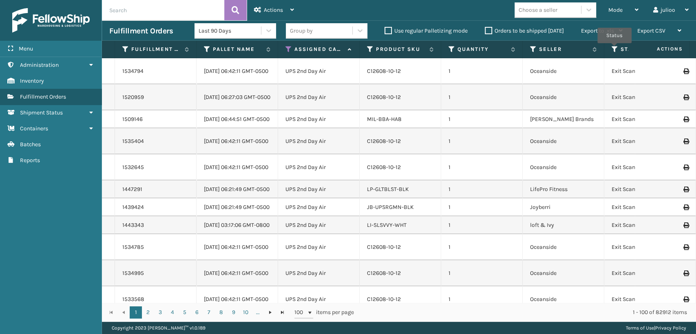
click at [614, 49] on icon at bounding box center [615, 49] width 7 height 7
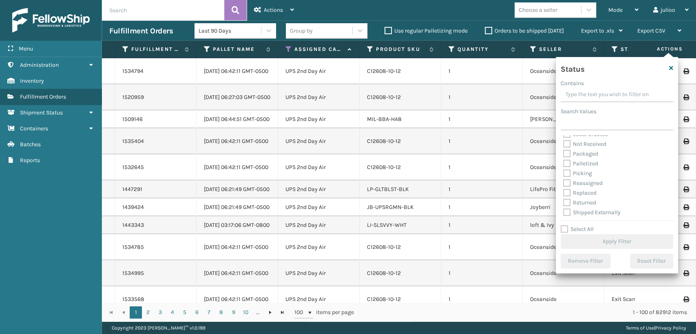
scroll to position [45, 0]
click at [568, 173] on label "Picking" at bounding box center [577, 173] width 29 height 7
click at [563, 173] on input "Picking" at bounding box center [563, 170] width 0 height 5
checkbox input "true"
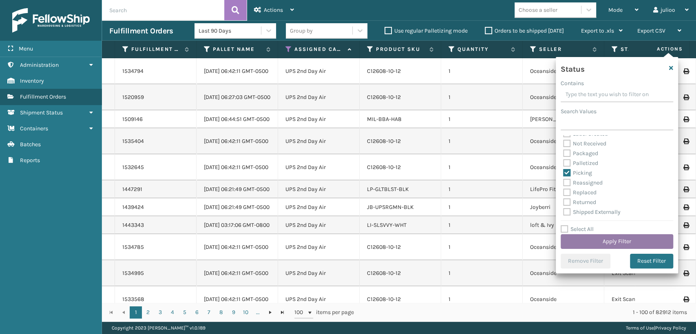
click at [591, 244] on button "Apply Filter" at bounding box center [617, 241] width 113 height 15
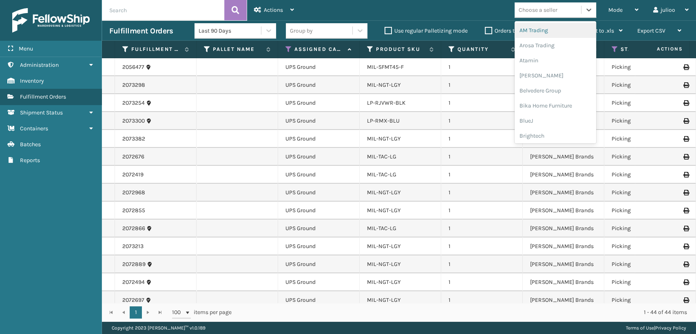
click at [551, 6] on div "Choose a seller" at bounding box center [538, 10] width 39 height 9
type input "MI"
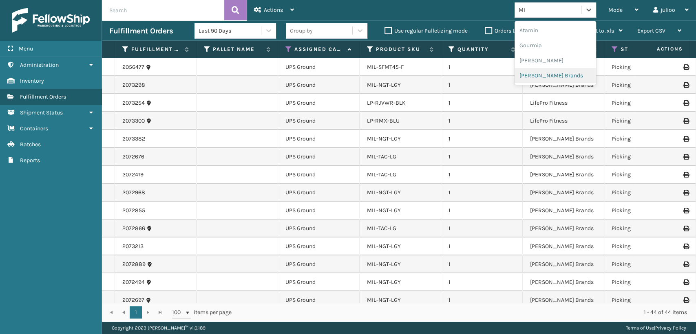
click at [530, 74] on div "[PERSON_NAME] Brands" at bounding box center [556, 75] width 82 height 15
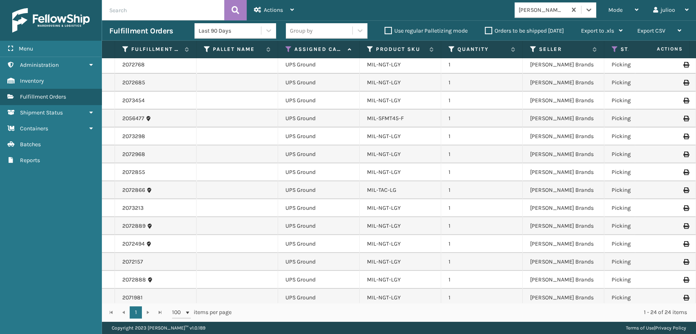
scroll to position [192, 0]
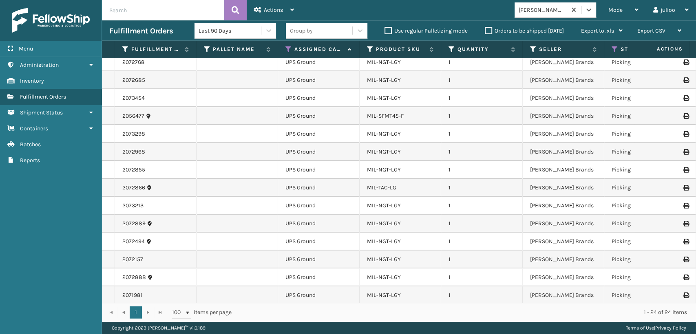
click at [208, 11] on input "text" at bounding box center [163, 10] width 122 height 20
type input "MIL"
click at [337, 197] on td "UPS Ground" at bounding box center [319, 206] width 82 height 18
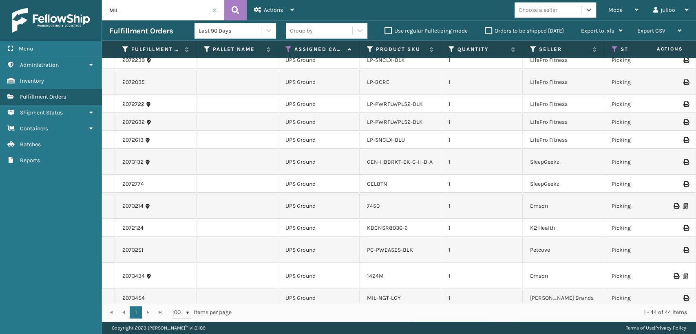
scroll to position [616, 0]
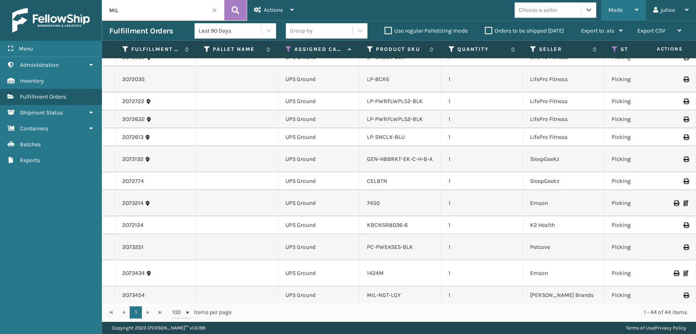
click at [617, 7] on span "Mode" at bounding box center [615, 10] width 14 height 7
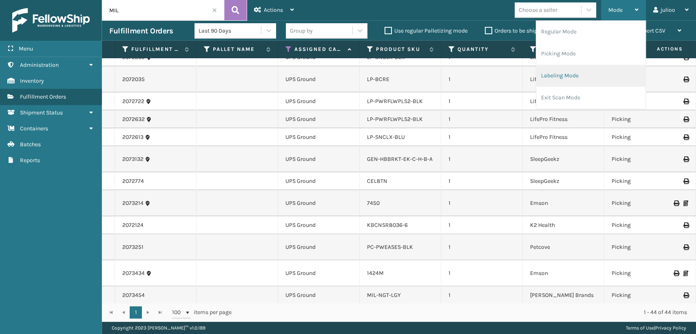
click at [565, 77] on li "Labeling Mode" at bounding box center [590, 76] width 109 height 22
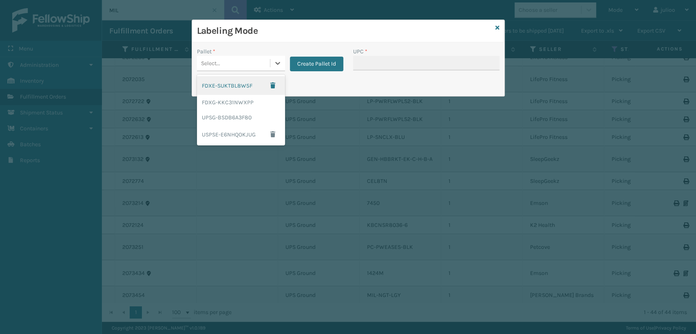
click at [228, 65] on div "Select..." at bounding box center [233, 63] width 73 height 13
click at [215, 122] on div "UPSG-BSDB6A3F80" at bounding box center [241, 117] width 88 height 15
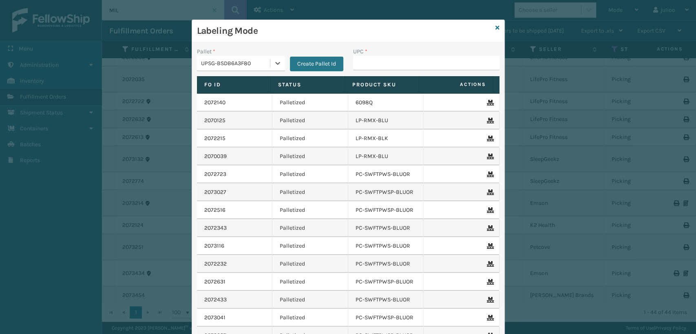
click at [365, 69] on div "UPC *" at bounding box center [426, 61] width 156 height 29
click at [363, 66] on input "UPC *" at bounding box center [426, 63] width 146 height 15
type input "MIL-ARCH-CBNT-BX 1"
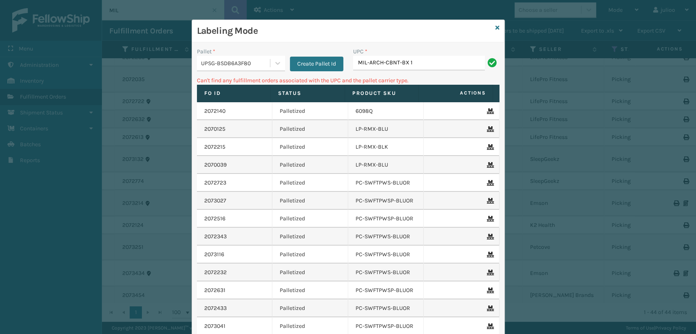
click at [422, 62] on input "MIL-ARCH-CBNT-BX 1" at bounding box center [419, 63] width 132 height 15
click at [417, 63] on input "MIL-ARCH-CBNT-BX 1" at bounding box center [419, 63] width 132 height 15
click at [490, 29] on div "Labeling Mode" at bounding box center [348, 31] width 312 height 22
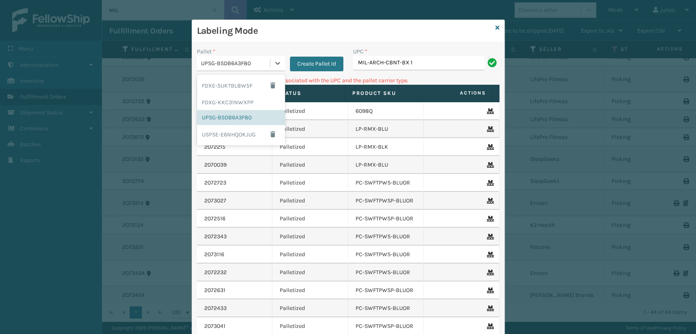
click at [244, 59] on div "UPSG-BSDB6A3F80" at bounding box center [236, 63] width 70 height 9
click at [240, 108] on div "FDXG-KKC31NWXPP" at bounding box center [241, 102] width 88 height 15
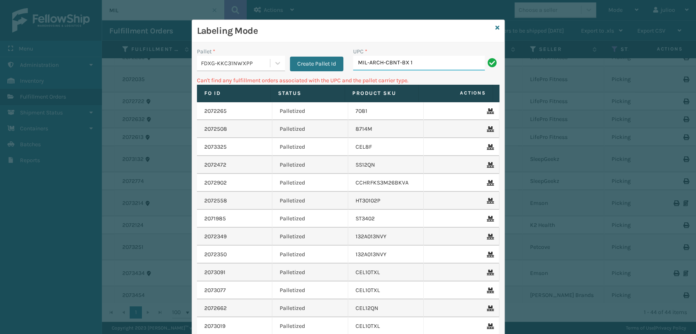
click at [413, 63] on input "MIL-ARCH-CBNT-BX 1" at bounding box center [419, 63] width 132 height 15
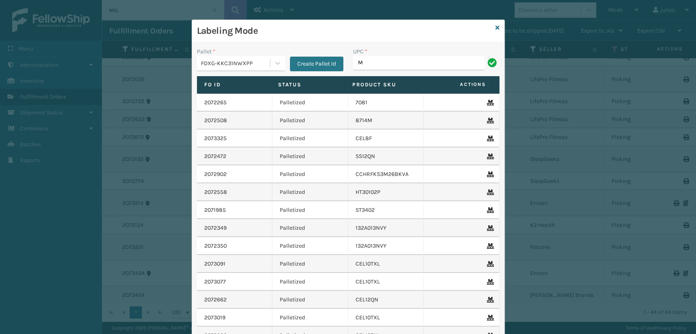
type input "MIL-ARCH-CBNT-BX 2"
click at [212, 57] on div "FDXG-KKC31NWXPP" at bounding box center [233, 63] width 73 height 13
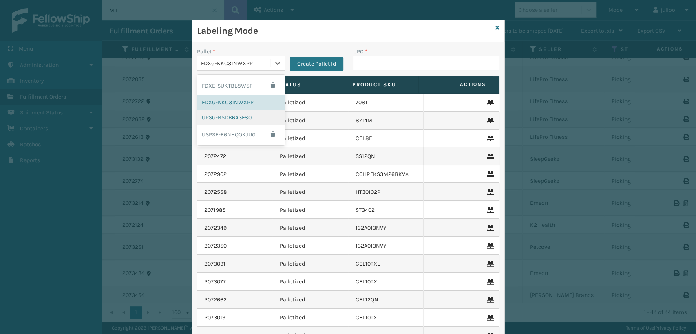
drag, startPoint x: 196, startPoint y: 110, endPoint x: 200, endPoint y: 113, distance: 4.8
click at [200, 113] on div "UPSG-BSDB6A3F80" at bounding box center [241, 117] width 88 height 15
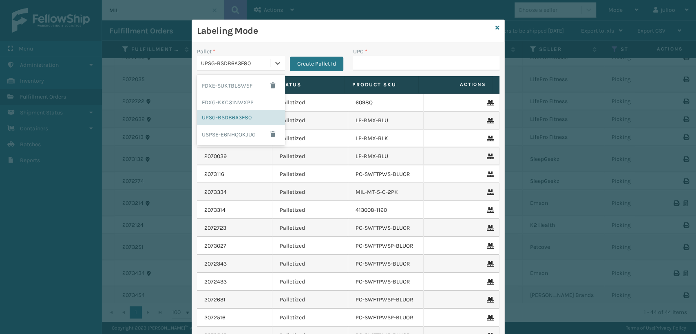
click at [237, 63] on div "UPSG-BSDB6A3F80" at bounding box center [236, 63] width 70 height 9
drag, startPoint x: 214, startPoint y: 114, endPoint x: 226, endPoint y: 107, distance: 14.4
click at [214, 114] on div "UPSG-BSDB6A3F80" at bounding box center [241, 117] width 88 height 15
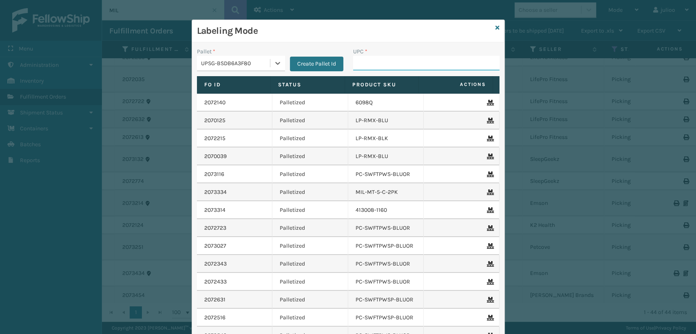
click at [429, 66] on input "UPC *" at bounding box center [426, 63] width 146 height 15
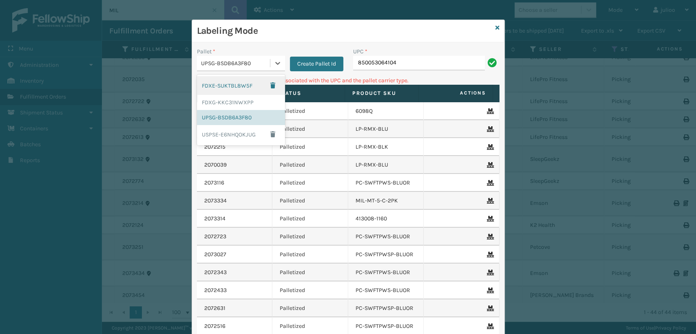
click at [249, 66] on div "UPSG-BSDB6A3F80" at bounding box center [236, 63] width 70 height 9
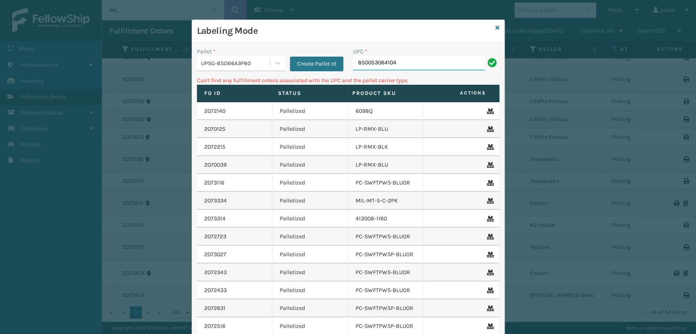
click at [406, 63] on input "850053064104" at bounding box center [419, 63] width 132 height 15
type input "8"
click at [496, 29] on div "Labeling Mode" at bounding box center [348, 31] width 312 height 22
click at [495, 26] on icon at bounding box center [497, 28] width 4 height 6
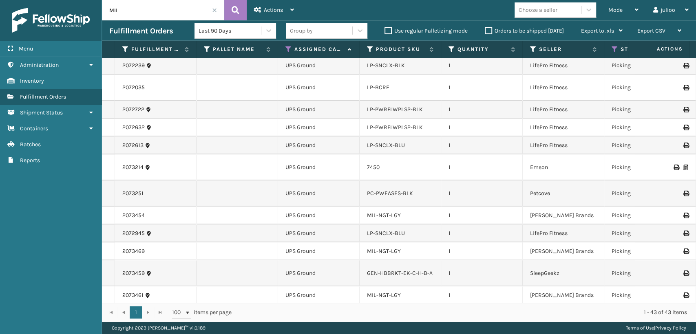
scroll to position [590, 0]
click at [603, 14] on div "Mode Regular Mode Picking Mode Labeling Mode Exit Scan Mode" at bounding box center [623, 10] width 45 height 20
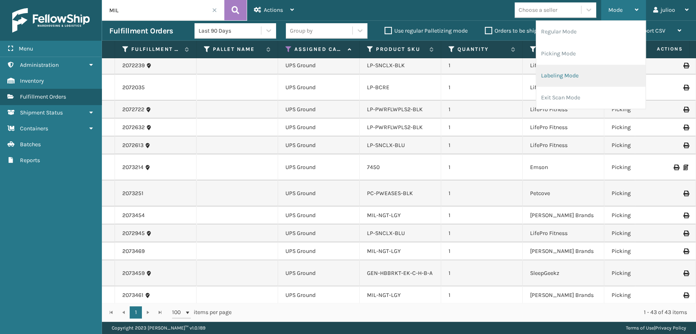
click at [572, 69] on li "Labeling Mode" at bounding box center [590, 76] width 109 height 22
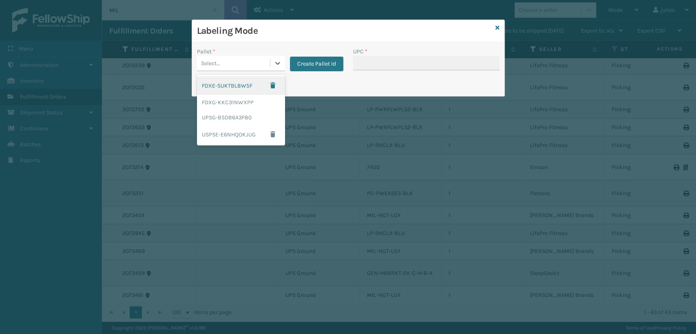
click at [241, 69] on div "Select..." at bounding box center [233, 63] width 73 height 13
click at [216, 105] on div "FDXG-KKC31NWXPP" at bounding box center [241, 102] width 88 height 15
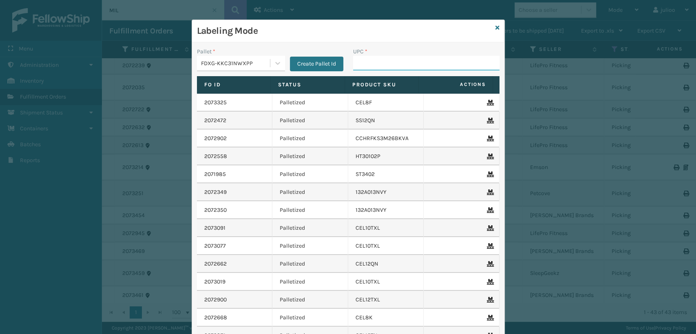
click at [370, 65] on input "UPC *" at bounding box center [426, 63] width 146 height 15
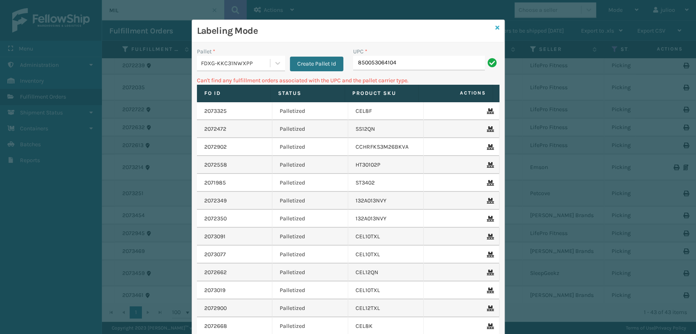
click at [495, 30] on icon at bounding box center [497, 28] width 4 height 6
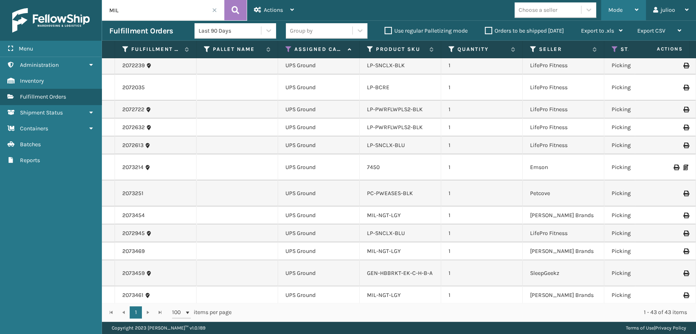
click at [619, 10] on span "Mode" at bounding box center [615, 10] width 14 height 7
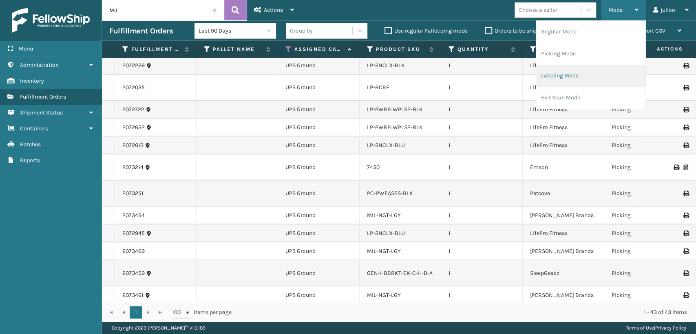
click at [557, 75] on li "Labeling Mode" at bounding box center [590, 76] width 109 height 22
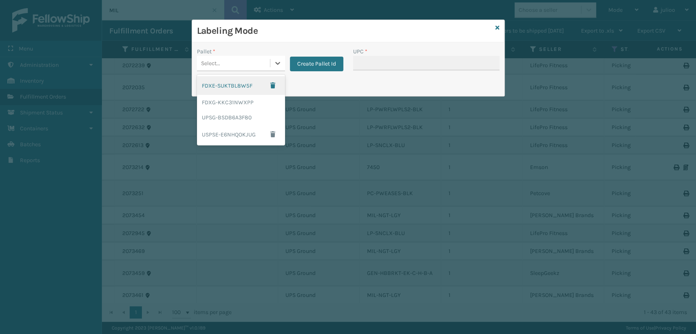
click at [231, 68] on div "Select..." at bounding box center [233, 63] width 73 height 13
click at [228, 102] on div "FDXG-KKC31NWXPP" at bounding box center [241, 102] width 88 height 15
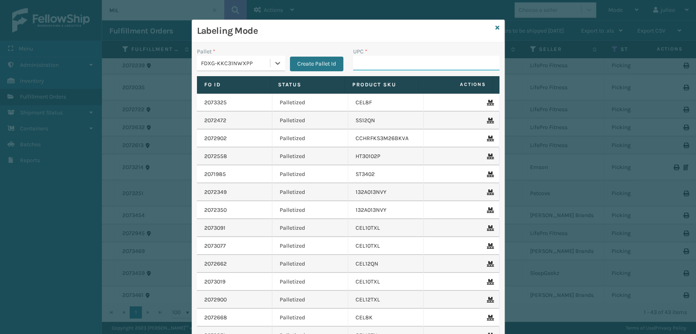
click at [367, 65] on input "UPC *" at bounding box center [426, 63] width 146 height 15
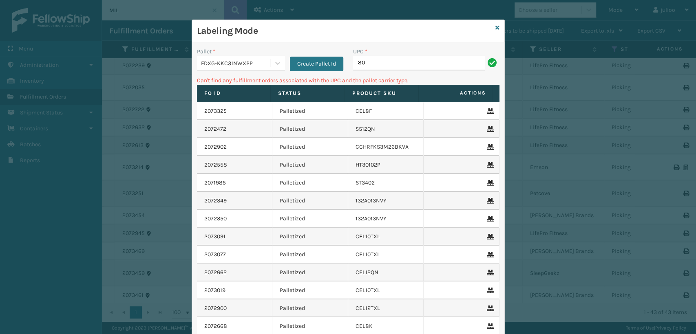
type input "8"
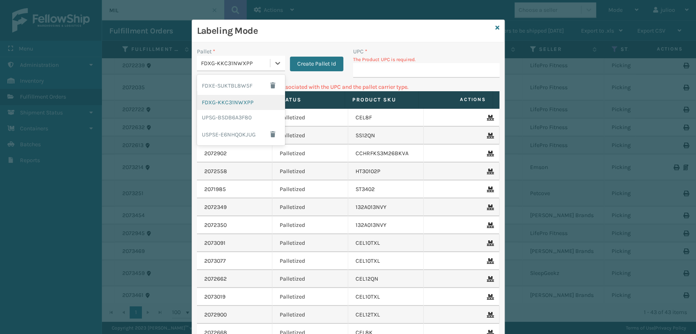
drag, startPoint x: 234, startPoint y: 63, endPoint x: 213, endPoint y: 106, distance: 47.8
click at [232, 62] on div "FDXG-KKC31NWXPP" at bounding box center [236, 63] width 70 height 9
click at [215, 118] on div "UPSG-BSDB6A3F80" at bounding box center [241, 117] width 88 height 15
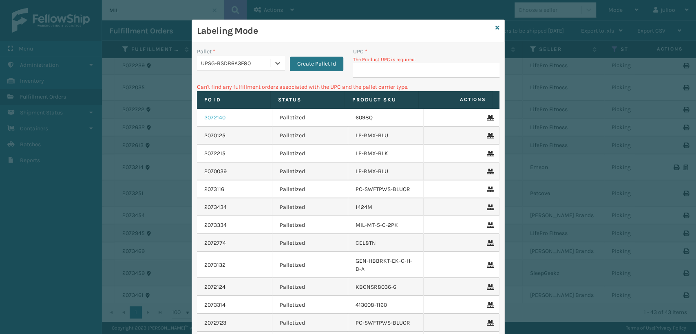
type input "840985125622"
drag, startPoint x: 237, startPoint y: 64, endPoint x: 276, endPoint y: 74, distance: 39.7
click at [158, 59] on div "Labeling Mode Pallet * option UPSG-BSDB6A3F80, selected. 0 results available. S…" at bounding box center [348, 167] width 696 height 334
click at [382, 66] on input "UPC *" at bounding box center [426, 70] width 146 height 15
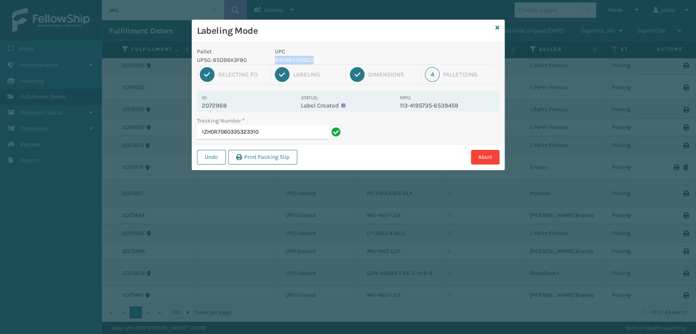
drag, startPoint x: 329, startPoint y: 53, endPoint x: 316, endPoint y: 61, distance: 15.4
click at [316, 62] on div "UPC 840985125622" at bounding box center [335, 55] width 130 height 17
copy div "840985125622"
click at [297, 130] on input "1ZH0R7060335323310" at bounding box center [263, 132] width 132 height 15
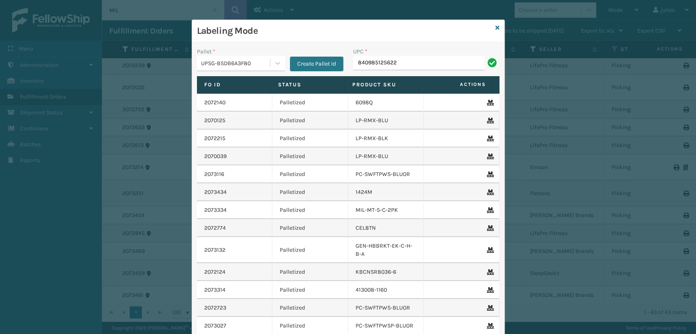
type input "840985125622"
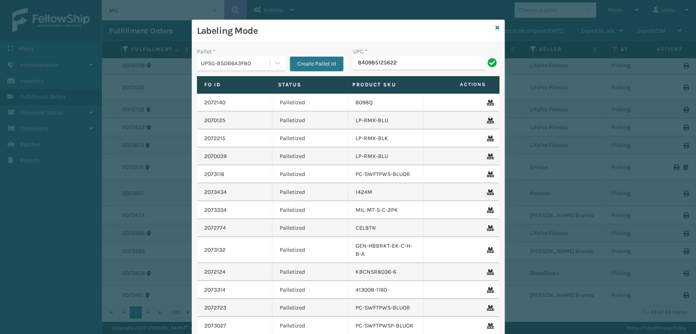
type input "840985125622"
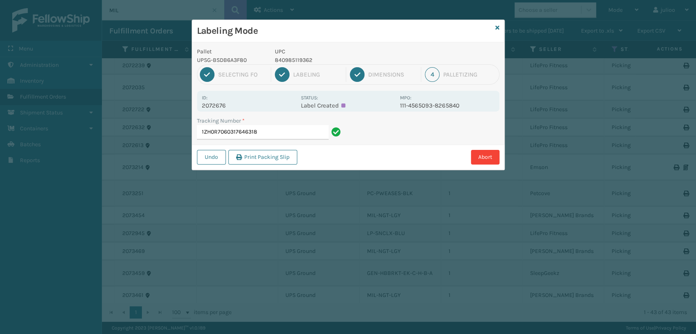
drag, startPoint x: 274, startPoint y: 132, endPoint x: 179, endPoint y: 139, distance: 96.1
click at [179, 139] on div "Labeling Mode Pallet UPSG-BSDB6A3F80 UPC 840985119362 1 Selecting FO 2 Labeling…" at bounding box center [348, 167] width 696 height 334
drag, startPoint x: 329, startPoint y: 61, endPoint x: 267, endPoint y: 71, distance: 61.9
click at [267, 71] on div "Pallet UPSG-BSDB6A3F80 UPC 840985119362 1 Selecting FO 2 Labeling 3 Dimensions …" at bounding box center [348, 106] width 312 height 128
click at [305, 59] on p "840985119362" at bounding box center [335, 60] width 120 height 9
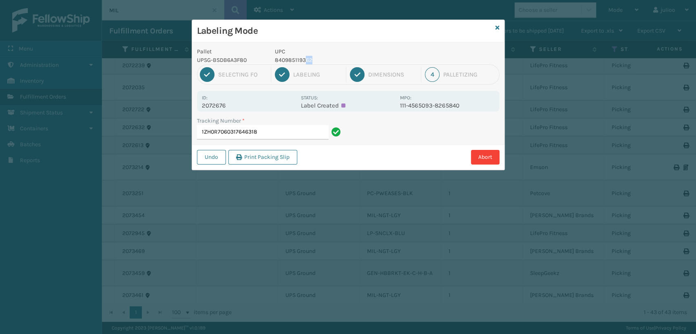
drag, startPoint x: 314, startPoint y: 57, endPoint x: 304, endPoint y: 57, distance: 9.8
click at [304, 57] on p "840985119362" at bounding box center [335, 60] width 120 height 9
drag, startPoint x: 280, startPoint y: 60, endPoint x: 290, endPoint y: 59, distance: 9.9
click at [289, 59] on p "840985119362" at bounding box center [335, 60] width 120 height 9
click at [312, 58] on p "840985119362" at bounding box center [335, 60] width 120 height 9
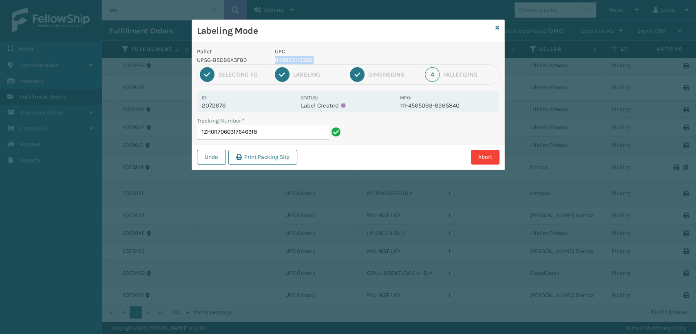
drag, startPoint x: 312, startPoint y: 58, endPoint x: 296, endPoint y: 59, distance: 15.5
click at [296, 59] on p "840985119362" at bounding box center [335, 60] width 120 height 9
copy p "840985119362"
click at [290, 135] on input "1ZH0R7060317646318" at bounding box center [263, 132] width 132 height 15
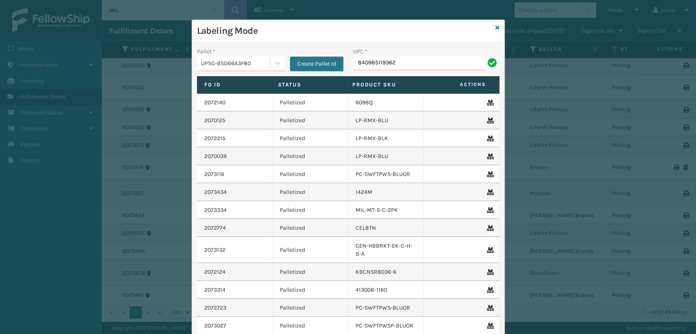
type input "840985119362"
click at [495, 27] on icon at bounding box center [497, 28] width 4 height 6
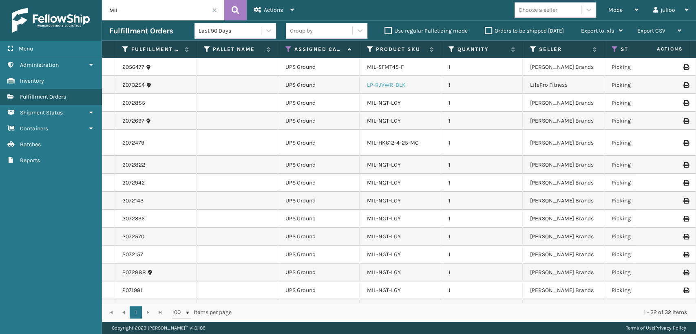
click at [390, 87] on link "LP-RJVWR-BLK" at bounding box center [386, 85] width 39 height 7
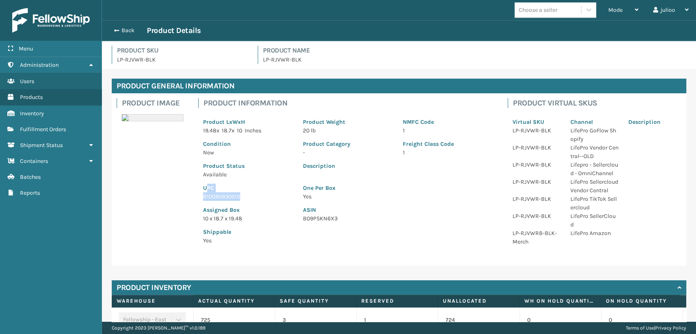
drag, startPoint x: 244, startPoint y: 194, endPoint x: 207, endPoint y: 190, distance: 37.3
click at [207, 190] on div "UPC 810090930510" at bounding box center [248, 190] width 100 height 22
click at [211, 192] on p "UPC" at bounding box center [248, 188] width 90 height 9
click at [260, 223] on div "Shippable Yes" at bounding box center [248, 234] width 100 height 22
drag, startPoint x: 238, startPoint y: 197, endPoint x: 202, endPoint y: 200, distance: 36.0
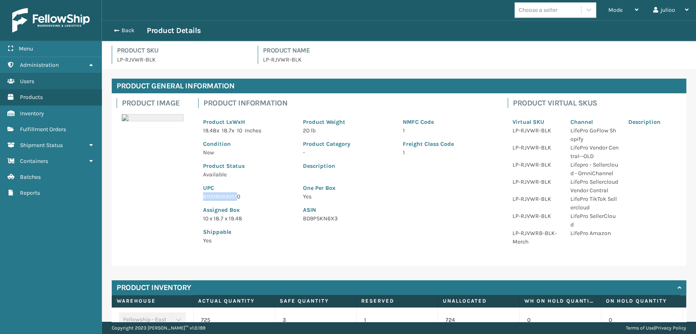
click at [202, 200] on div "UPC 810090930510" at bounding box center [248, 190] width 100 height 22
drag, startPoint x: 240, startPoint y: 196, endPoint x: 203, endPoint y: 199, distance: 37.6
click at [203, 199] on p "810090930510" at bounding box center [248, 196] width 90 height 9
copy p "810090930510"
drag, startPoint x: 113, startPoint y: 30, endPoint x: 117, endPoint y: 33, distance: 4.6
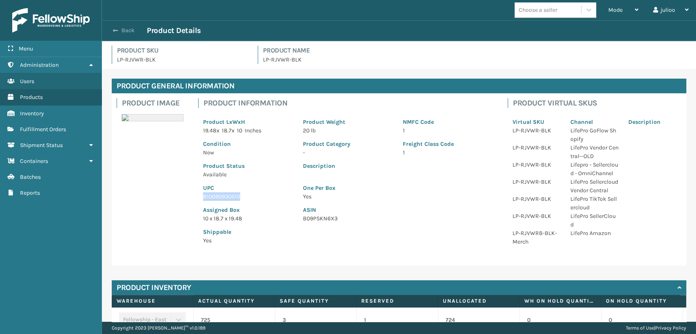
click at [113, 30] on span "button" at bounding box center [115, 31] width 5 height 6
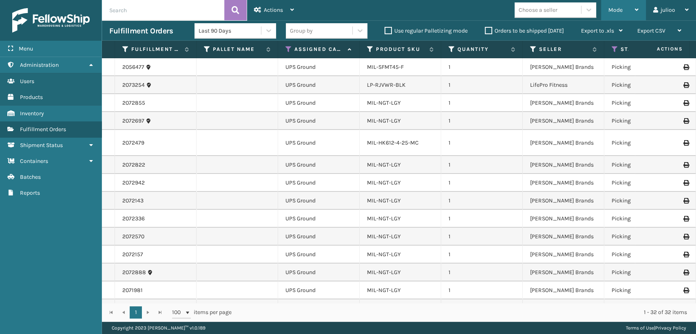
click at [604, 7] on div "Mode Regular Mode Picking Mode Labeling Mode Exit Scan Mode" at bounding box center [623, 10] width 45 height 20
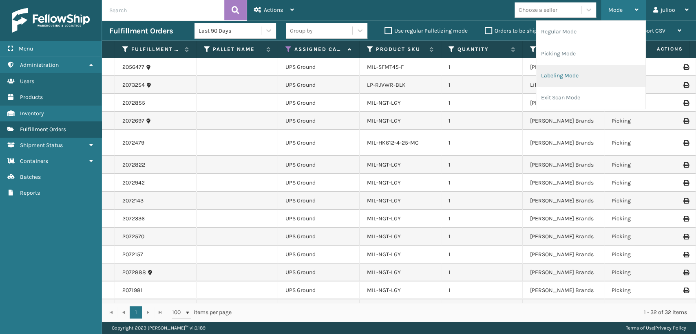
click at [541, 79] on li "Labeling Mode" at bounding box center [590, 76] width 109 height 22
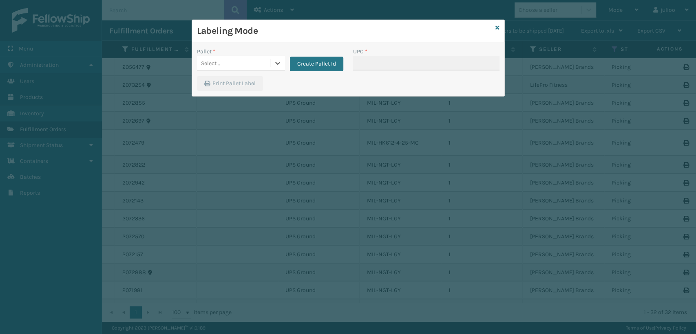
click at [239, 66] on div "Select..." at bounding box center [233, 63] width 73 height 13
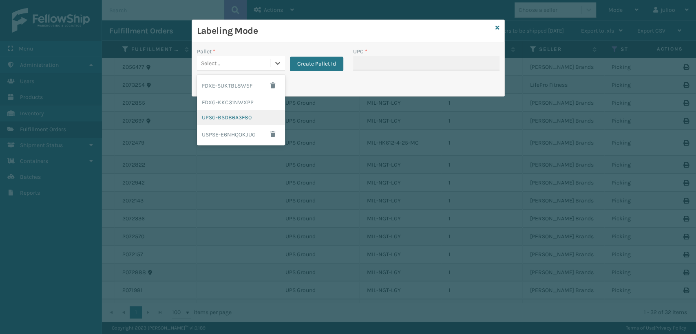
drag, startPoint x: 211, startPoint y: 118, endPoint x: 320, endPoint y: 74, distance: 117.6
click at [224, 117] on div "UPSG-BSDB6A3F80" at bounding box center [241, 117] width 88 height 15
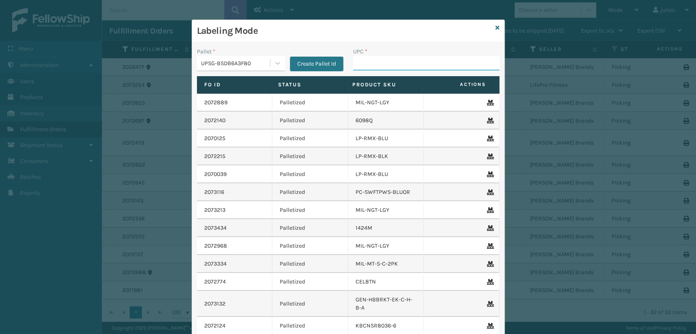
click at [369, 61] on input "UPC *" at bounding box center [426, 63] width 146 height 15
paste input "810090930510"
type input "810090930510"
type input "810090933467"
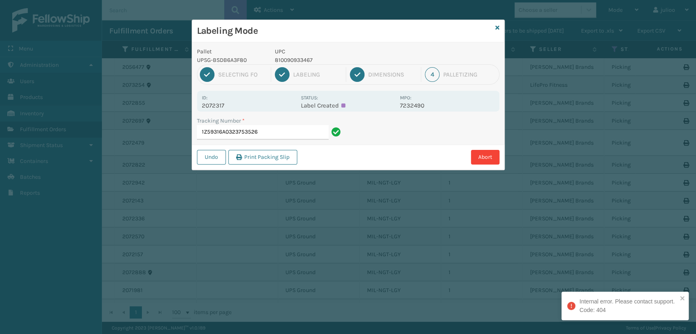
type input "1Z59316A0323753526"
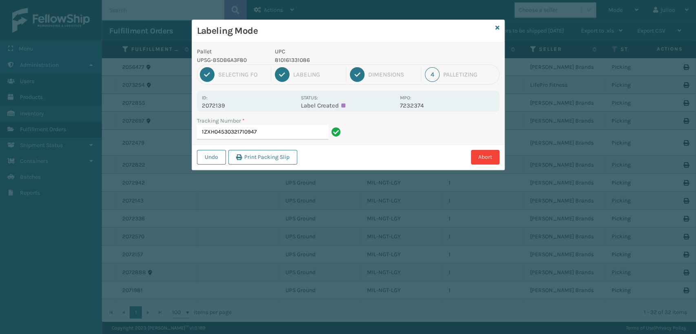
type input "1ZXH04530321710947"
type input "1ZXH045303439043121ZXH04530343904312"
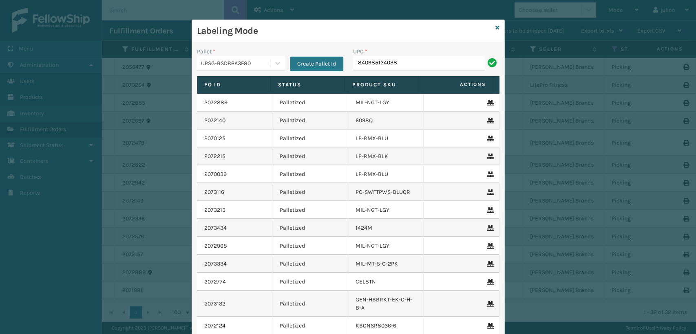
type input "840985124038"
type input "LP-ALVBDFT-BLK"
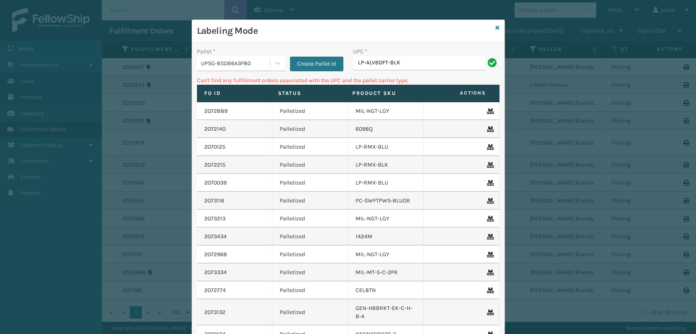
drag, startPoint x: 413, startPoint y: 66, endPoint x: 351, endPoint y: 72, distance: 61.5
click at [351, 72] on div "UPC * LP-ALVBDFT-BLK" at bounding box center [426, 61] width 156 height 29
type input "068888027106"
type input "0"
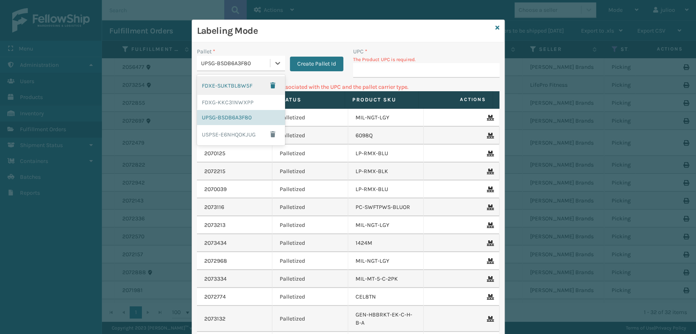
click at [217, 62] on div "UPSG-BSDB6A3F80" at bounding box center [236, 63] width 70 height 9
drag, startPoint x: 205, startPoint y: 100, endPoint x: 307, endPoint y: 119, distance: 102.8
click at [207, 100] on div "FDXG-KKC31NWXPP" at bounding box center [241, 102] width 88 height 15
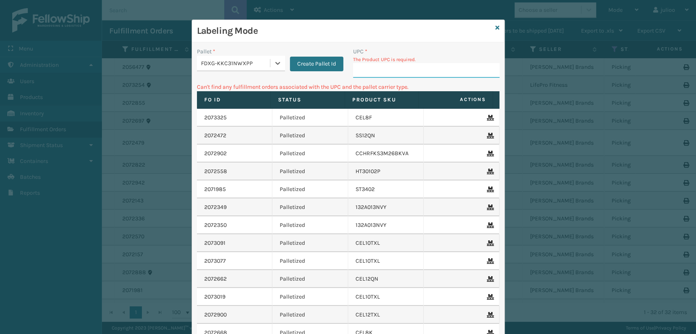
click at [387, 69] on input "UPC *" at bounding box center [426, 70] width 146 height 15
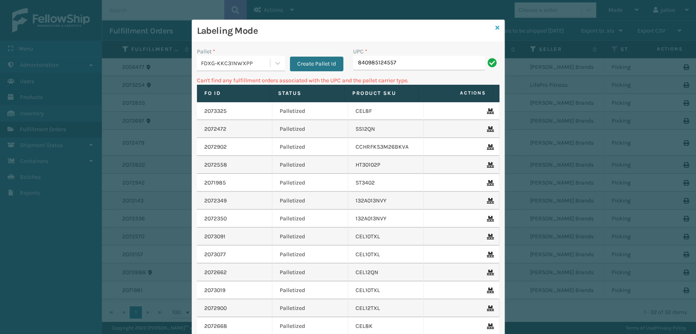
click at [495, 25] on icon at bounding box center [497, 28] width 4 height 6
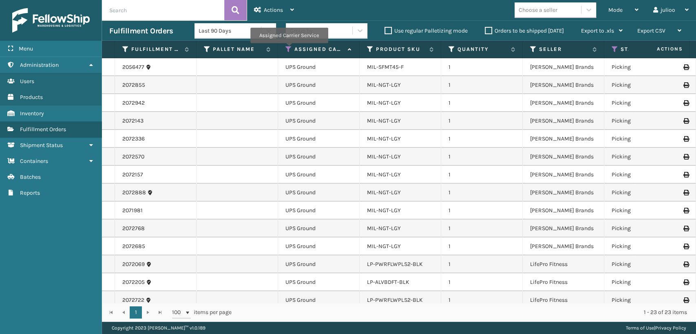
drag, startPoint x: 289, startPoint y: 49, endPoint x: 287, endPoint y: 70, distance: 21.3
click at [289, 49] on icon at bounding box center [288, 49] width 7 height 7
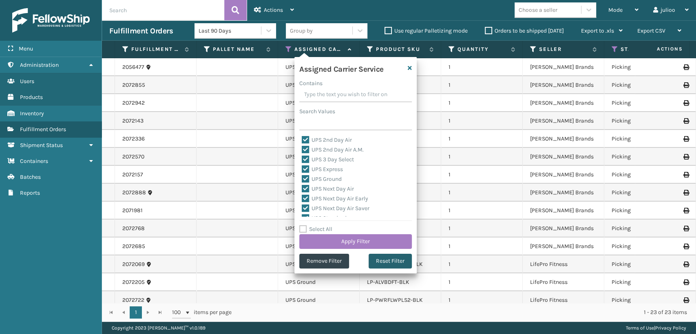
click at [376, 263] on button "Reset Filter" at bounding box center [390, 261] width 43 height 15
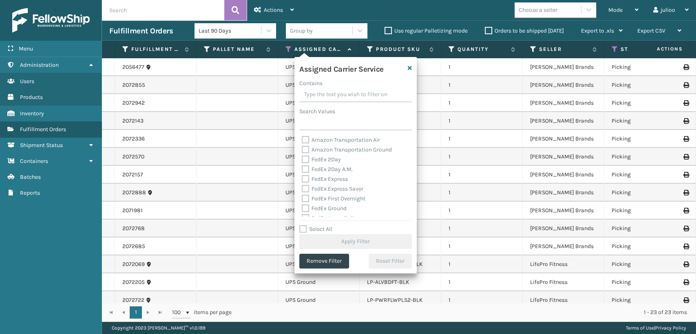
click at [307, 165] on div "FedEx 2Day A.M." at bounding box center [356, 170] width 108 height 10
click at [305, 161] on label "FedEx 2Day" at bounding box center [321, 159] width 39 height 7
click at [302, 160] on input "FedEx 2Day" at bounding box center [302, 157] width 0 height 5
checkbox input "true"
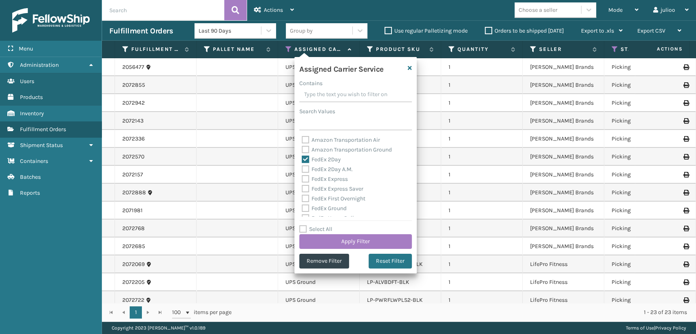
click at [305, 169] on label "FedEx 2Day A.M." at bounding box center [327, 169] width 51 height 7
click at [302, 169] on input "FedEx 2Day A.M." at bounding box center [302, 167] width 0 height 5
checkbox input "true"
click at [305, 178] on label "FedEx Express" at bounding box center [325, 179] width 46 height 7
click at [302, 178] on input "FedEx Express" at bounding box center [302, 177] width 0 height 5
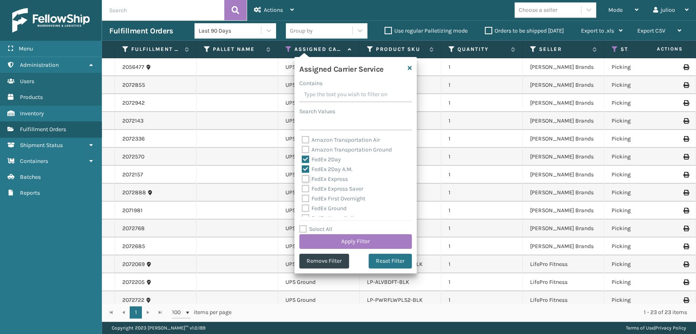
checkbox input "true"
click at [305, 190] on label "FedEx Express Saver" at bounding box center [333, 189] width 62 height 7
click at [302, 190] on input "FedEx Express Saver" at bounding box center [302, 186] width 0 height 5
checkbox input "true"
click at [305, 201] on label "FedEx First Overnight" at bounding box center [334, 198] width 64 height 7
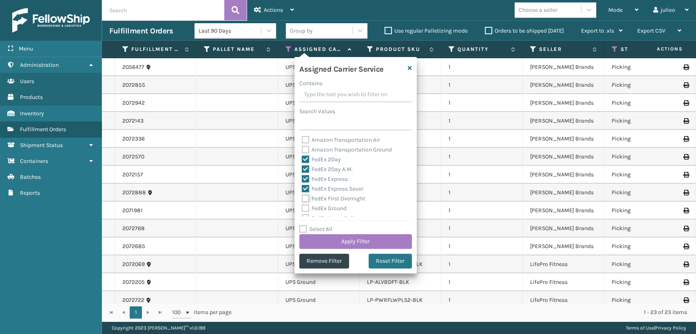
click at [302, 199] on input "FedEx First Overnight" at bounding box center [302, 196] width 0 height 5
checkbox input "true"
click at [305, 208] on label "FedEx Ground" at bounding box center [324, 208] width 45 height 7
click at [302, 208] on input "FedEx Ground" at bounding box center [302, 206] width 0 height 5
checkbox input "true"
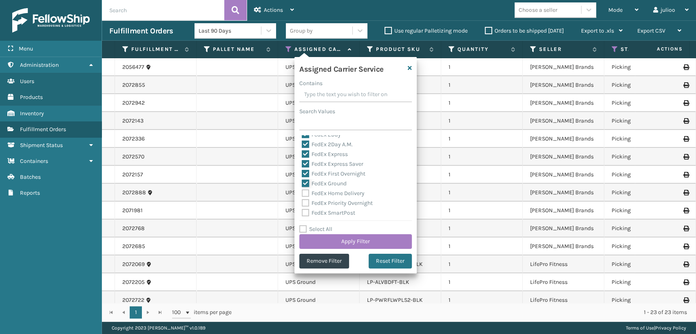
scroll to position [45, 0]
click at [306, 190] on label "FedEx SmartPost" at bounding box center [328, 192] width 53 height 7
click at [302, 190] on input "FedEx SmartPost" at bounding box center [302, 190] width 0 height 5
checkbox input "true"
drag, startPoint x: 306, startPoint y: 180, endPoint x: 307, endPoint y: 172, distance: 8.6
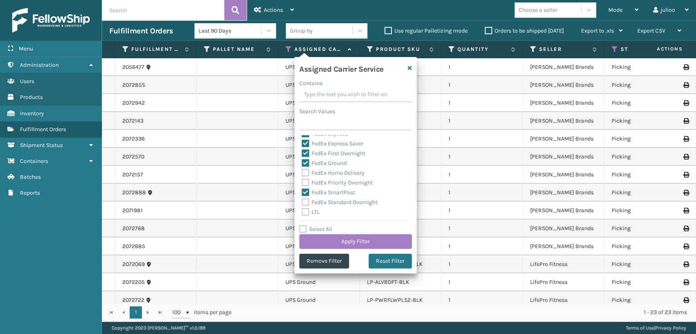
click at [307, 180] on label "FedEx Priority Overnight" at bounding box center [337, 182] width 71 height 7
click at [302, 180] on input "FedEx Priority Overnight" at bounding box center [302, 180] width 0 height 5
checkbox input "true"
click at [307, 172] on label "FedEx Home Delivery" at bounding box center [333, 173] width 63 height 7
click at [302, 172] on input "FedEx Home Delivery" at bounding box center [302, 170] width 0 height 5
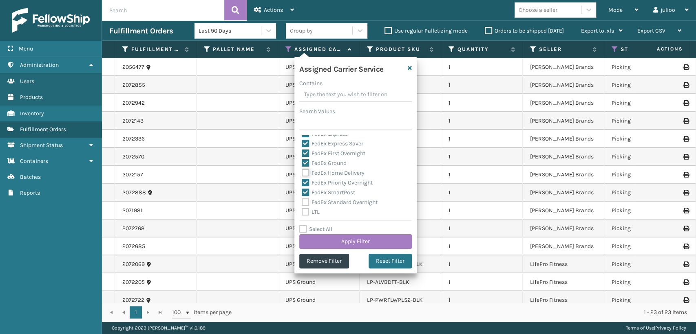
checkbox input "true"
click at [303, 202] on label "FedEx Standard Overnight" at bounding box center [340, 202] width 76 height 7
click at [302, 202] on input "FedEx Standard Overnight" at bounding box center [302, 200] width 0 height 5
checkbox input "true"
click at [320, 237] on button "Apply Filter" at bounding box center [355, 241] width 113 height 15
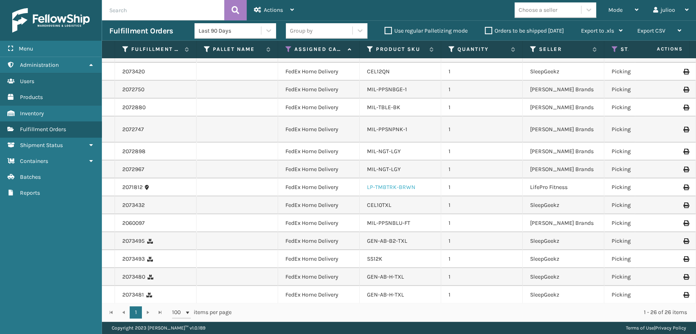
scroll to position [245, 0]
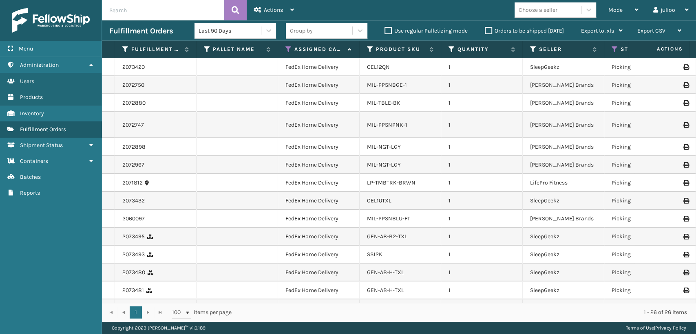
click at [404, 112] on td "MIL-PPSNPNK-1" at bounding box center [401, 125] width 82 height 26
click at [382, 122] on link "MIL-PPSNPNK-1" at bounding box center [387, 125] width 40 height 7
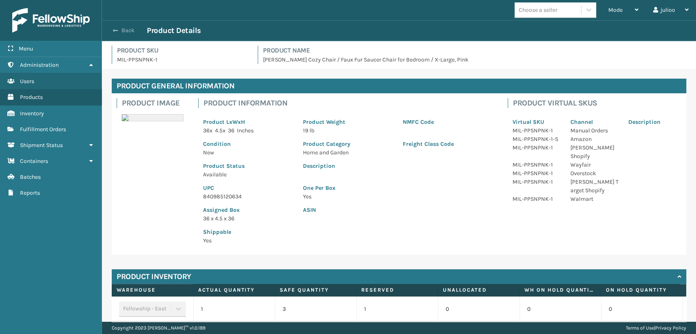
click at [117, 29] on span "button" at bounding box center [115, 31] width 5 height 6
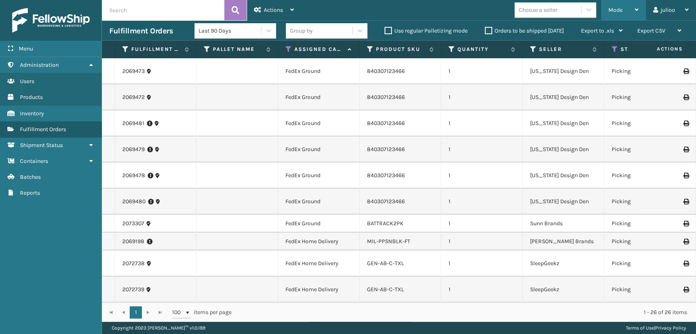
click at [626, 12] on div "Mode" at bounding box center [623, 10] width 30 height 20
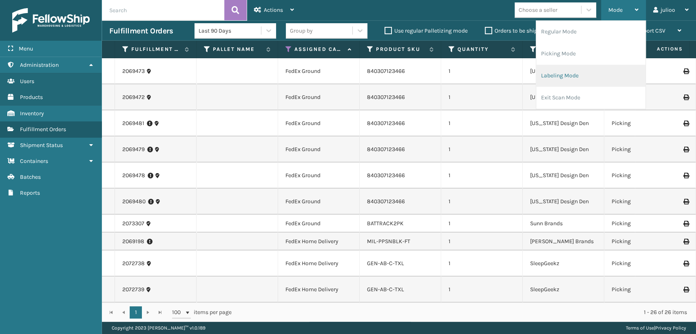
click at [541, 75] on li "Labeling Mode" at bounding box center [590, 76] width 109 height 22
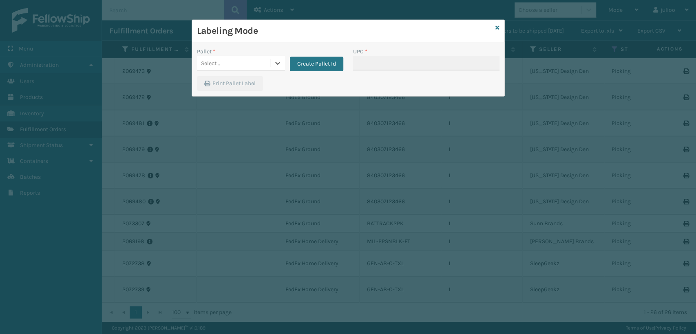
click at [250, 60] on div "Select..." at bounding box center [233, 63] width 73 height 13
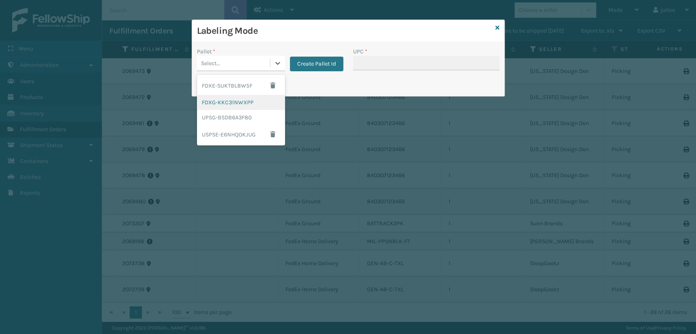
click at [228, 103] on div "FDXG-KKC31NWXPP" at bounding box center [241, 102] width 88 height 15
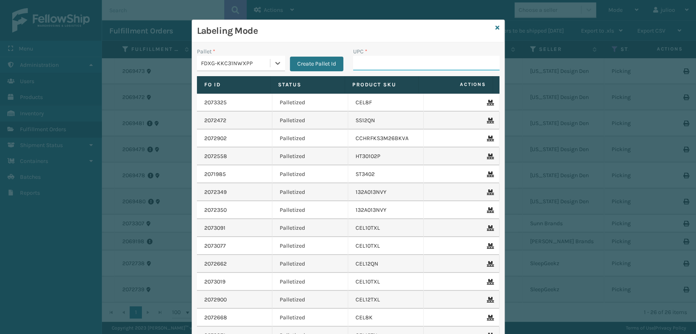
click at [378, 57] on input "UPC *" at bounding box center [426, 63] width 146 height 15
click at [495, 25] on icon at bounding box center [497, 28] width 4 height 6
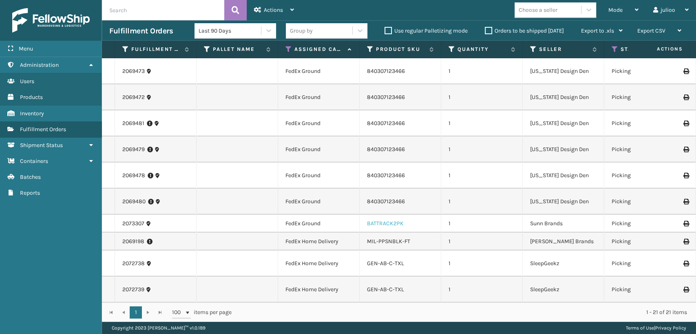
click at [389, 220] on link "BATTRACK2PK" at bounding box center [385, 223] width 37 height 7
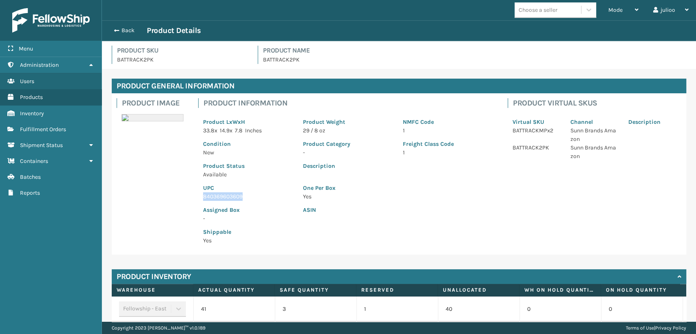
drag, startPoint x: 245, startPoint y: 196, endPoint x: 202, endPoint y: 197, distance: 42.8
click at [202, 197] on div "UPC 840369603609" at bounding box center [248, 190] width 100 height 22
copy p "840369603609"
click at [114, 29] on span "button" at bounding box center [115, 31] width 5 height 6
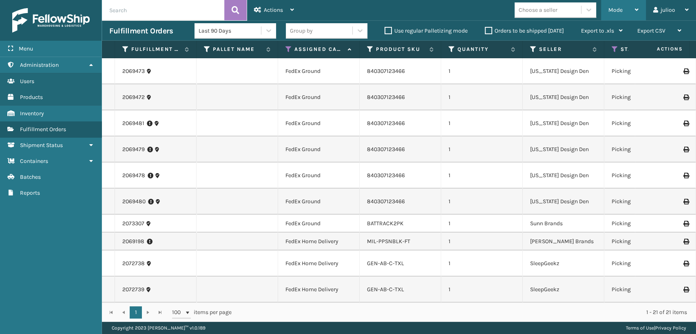
click at [606, 5] on div "Mode Regular Mode Picking Mode Labeling Mode Exit Scan Mode" at bounding box center [623, 10] width 45 height 20
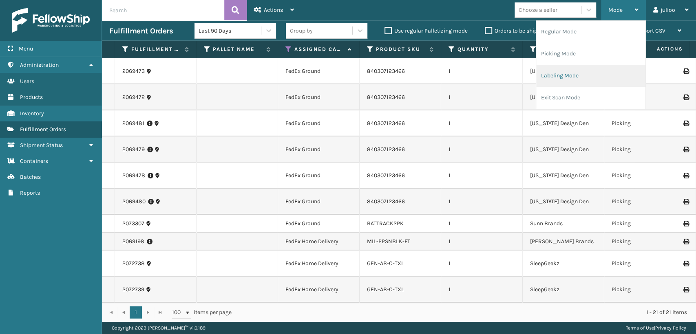
click at [549, 77] on li "Labeling Mode" at bounding box center [590, 76] width 109 height 22
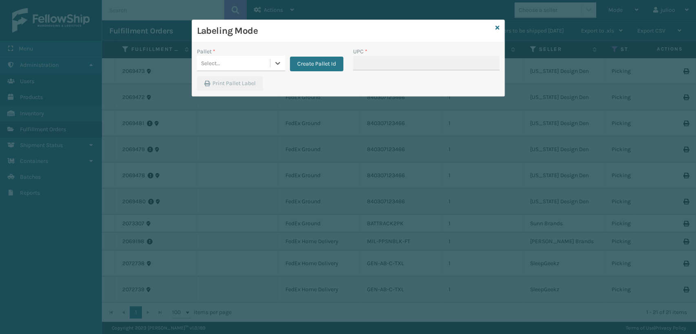
click at [232, 66] on div "Select..." at bounding box center [233, 63] width 73 height 13
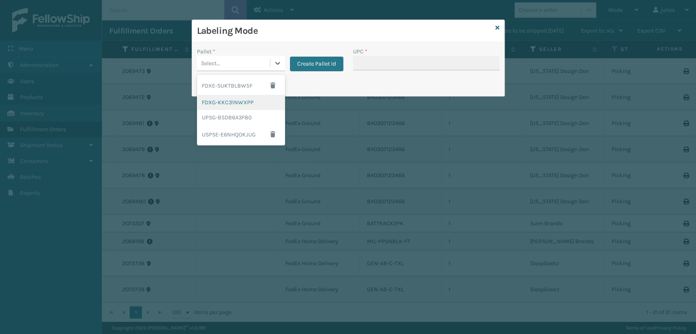
drag, startPoint x: 224, startPoint y: 102, endPoint x: 233, endPoint y: 105, distance: 9.7
click at [233, 105] on div "FDXG-KKC31NWXPP" at bounding box center [241, 102] width 88 height 15
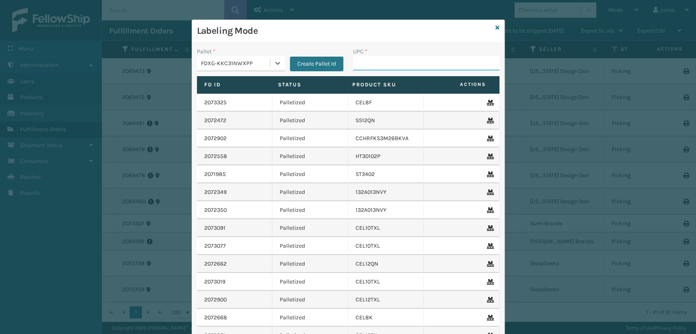
click at [362, 64] on input "UPC *" at bounding box center [426, 63] width 146 height 15
paste input "840369603609"
type input "840369603609"
click at [270, 62] on div at bounding box center [277, 63] width 15 height 15
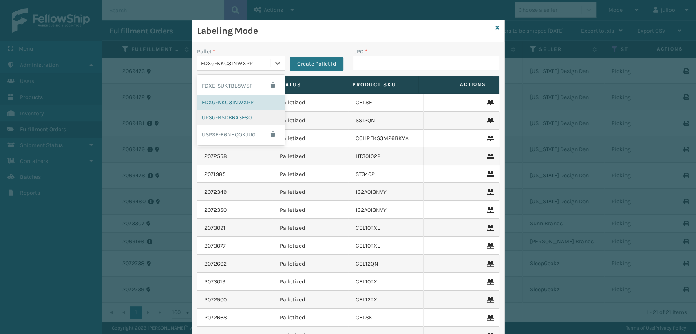
drag, startPoint x: 248, startPoint y: 119, endPoint x: 241, endPoint y: 124, distance: 8.0
click at [241, 124] on div "UPSG-BSDB6A3F80" at bounding box center [241, 117] width 88 height 15
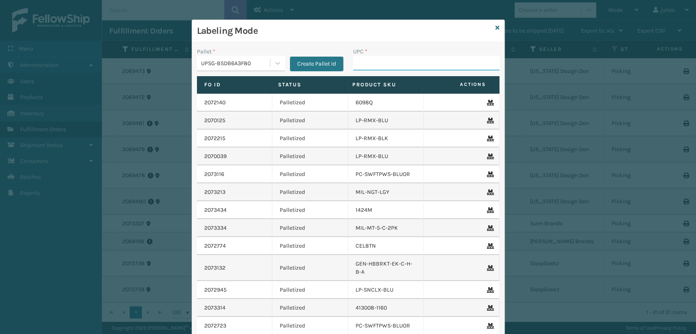
click at [358, 64] on input "UPC *" at bounding box center [426, 63] width 146 height 15
click at [495, 25] on icon at bounding box center [497, 28] width 4 height 6
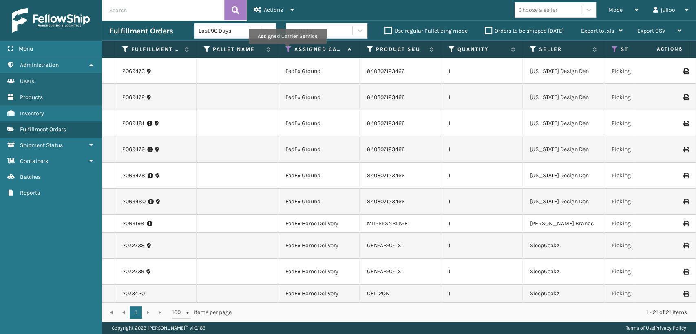
click at [289, 52] on icon at bounding box center [288, 49] width 7 height 7
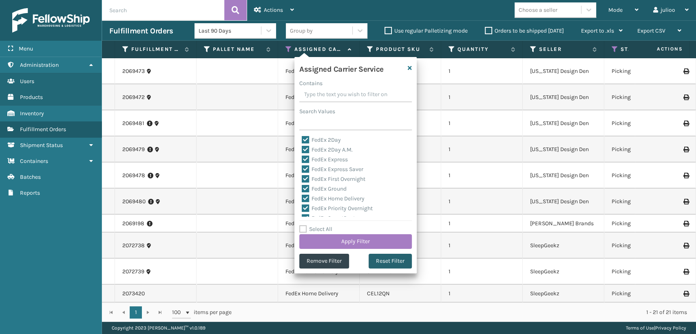
click at [393, 255] on button "Reset Filter" at bounding box center [390, 261] width 43 height 15
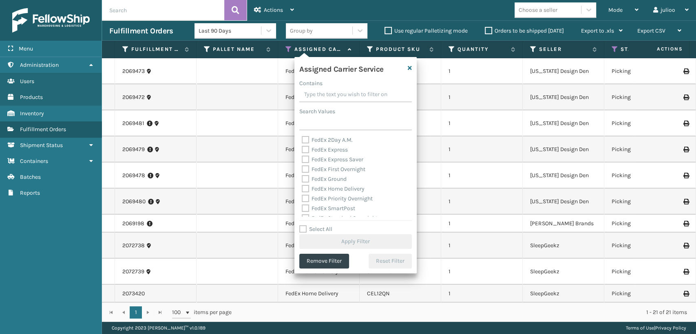
scroll to position [136, 0]
click at [305, 179] on label "UPS 3 Day Select" at bounding box center [328, 180] width 52 height 7
click at [302, 179] on input "UPS 3 Day Select" at bounding box center [302, 178] width 0 height 5
checkbox input "true"
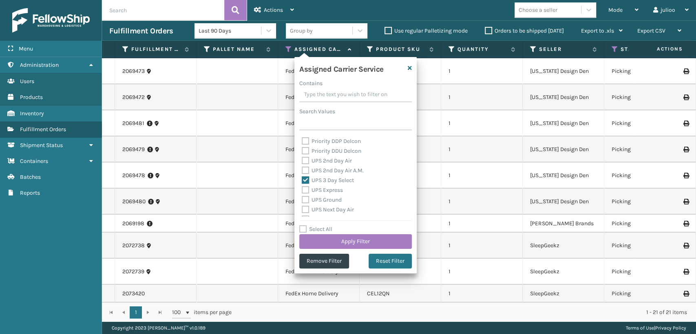
click at [303, 170] on label "UPS 2nd Day Air A.M." at bounding box center [333, 170] width 62 height 7
click at [302, 170] on input "UPS 2nd Day Air A.M." at bounding box center [302, 168] width 0 height 5
checkbox input "true"
click at [306, 162] on label "UPS 2nd Day Air" at bounding box center [327, 160] width 50 height 7
click at [302, 161] on input "UPS 2nd Day Air" at bounding box center [302, 158] width 0 height 5
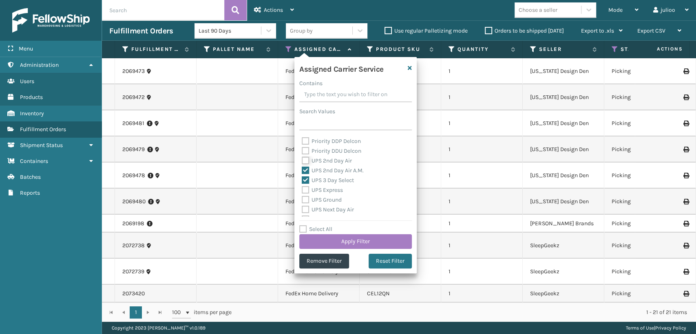
checkbox input "true"
click at [302, 189] on label "UPS Express" at bounding box center [322, 190] width 41 height 7
click at [302, 189] on input "UPS Express" at bounding box center [302, 188] width 0 height 5
checkbox input "true"
click at [305, 203] on label "UPS Ground" at bounding box center [322, 200] width 40 height 7
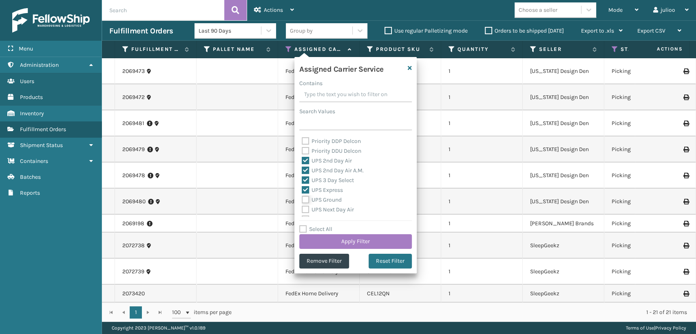
click at [302, 201] on input "UPS Ground" at bounding box center [302, 197] width 0 height 5
checkbox input "true"
click at [304, 213] on label "UPS Next Day Air" at bounding box center [328, 209] width 52 height 7
click at [302, 210] on input "UPS Next Day Air" at bounding box center [302, 207] width 0 height 5
checkbox input "true"
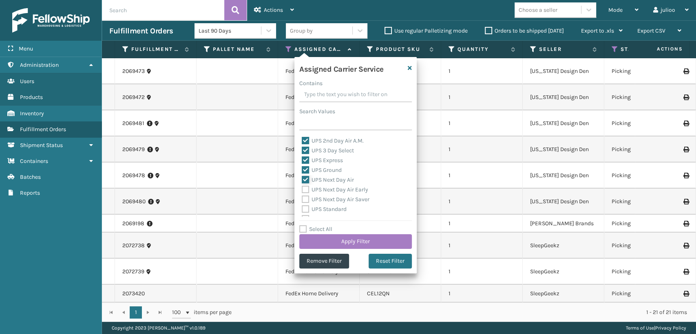
scroll to position [181, 0]
click at [305, 198] on div "UPS Standard" at bounding box center [356, 194] width 108 height 10
click at [304, 192] on label "UPS Standard" at bounding box center [324, 193] width 45 height 7
click at [302, 192] on input "UPS Standard" at bounding box center [302, 191] width 0 height 5
checkbox input "true"
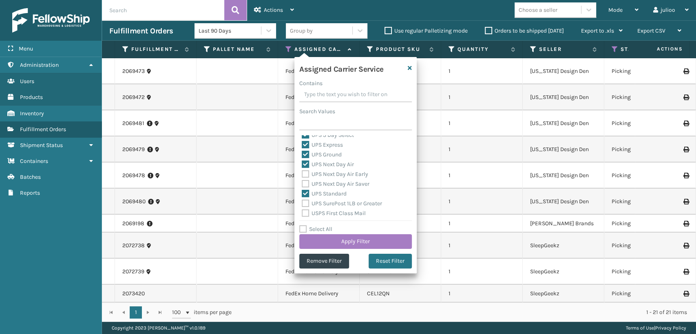
click at [305, 172] on label "UPS Next Day Air Early" at bounding box center [335, 174] width 66 height 7
click at [302, 172] on input "UPS Next Day Air Early" at bounding box center [302, 172] width 0 height 5
checkbox input "true"
click at [304, 182] on label "UPS Next Day Air Saver" at bounding box center [336, 184] width 68 height 7
click at [302, 182] on input "UPS Next Day Air Saver" at bounding box center [302, 181] width 0 height 5
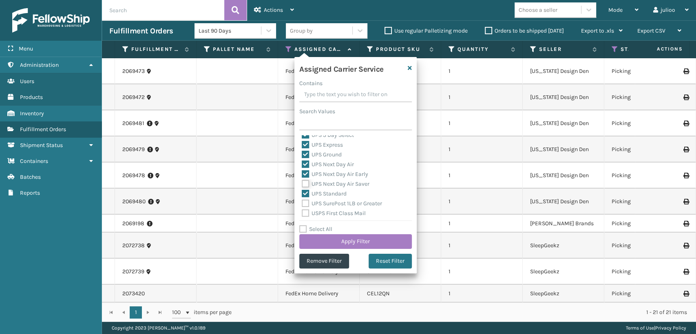
checkbox input "true"
drag, startPoint x: 304, startPoint y: 201, endPoint x: 310, endPoint y: 205, distance: 7.1
click at [304, 202] on label "UPS SurePost 1LB or Greater" at bounding box center [342, 203] width 80 height 7
click at [302, 202] on input "UPS SurePost 1LB or Greater" at bounding box center [302, 201] width 0 height 5
checkbox input "true"
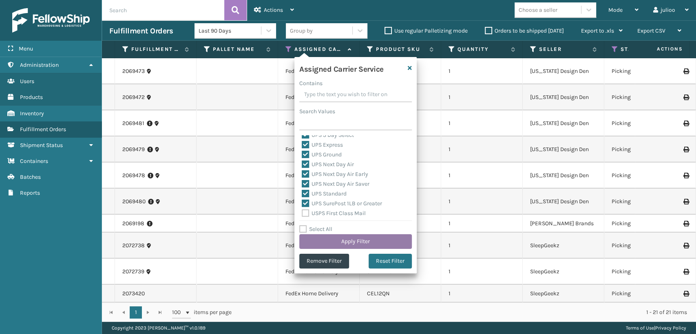
click at [343, 243] on button "Apply Filter" at bounding box center [355, 241] width 113 height 15
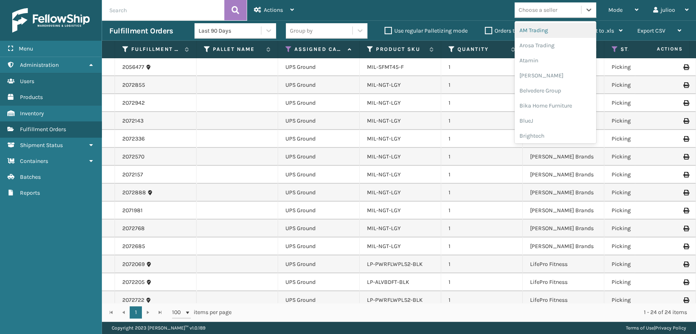
click at [558, 16] on div "Choose a seller" at bounding box center [548, 9] width 66 height 13
type input "LI"
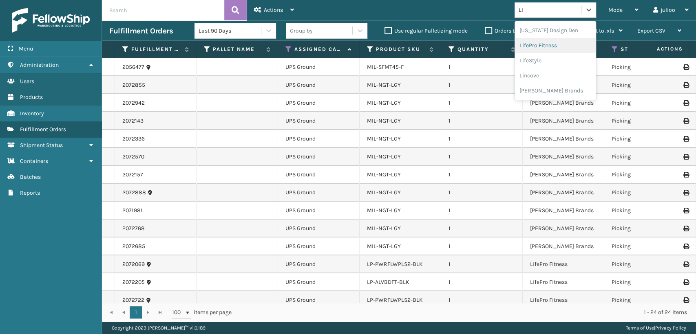
click at [527, 51] on div "LifePro Fitness" at bounding box center [556, 45] width 82 height 15
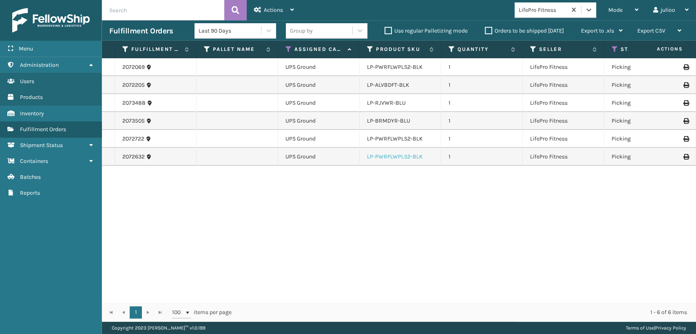
click at [409, 159] on link "LP-PWRFLWPLS2-BLK" at bounding box center [395, 156] width 56 height 7
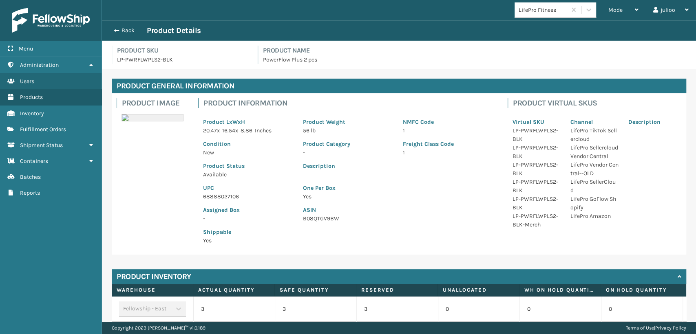
drag, startPoint x: 409, startPoint y: 159, endPoint x: 261, endPoint y: 195, distance: 152.4
click at [261, 195] on p "68888027106" at bounding box center [248, 196] width 90 height 9
drag, startPoint x: 249, startPoint y: 202, endPoint x: 220, endPoint y: 201, distance: 28.6
click at [220, 201] on div "Assigned Box -" at bounding box center [248, 212] width 100 height 22
drag, startPoint x: 240, startPoint y: 194, endPoint x: 203, endPoint y: 194, distance: 37.1
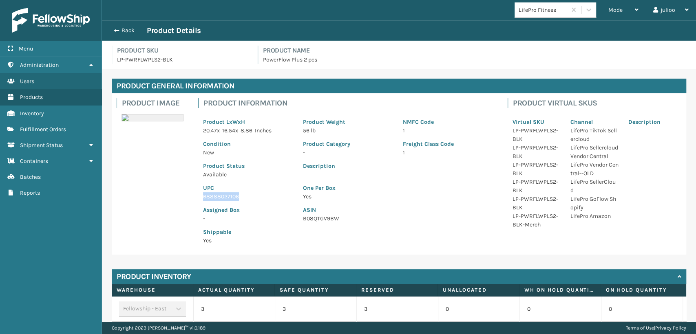
click at [203, 194] on p "68888027106" at bounding box center [248, 196] width 90 height 9
copy p "68888027106"
click at [114, 32] on span "button" at bounding box center [115, 31] width 5 height 6
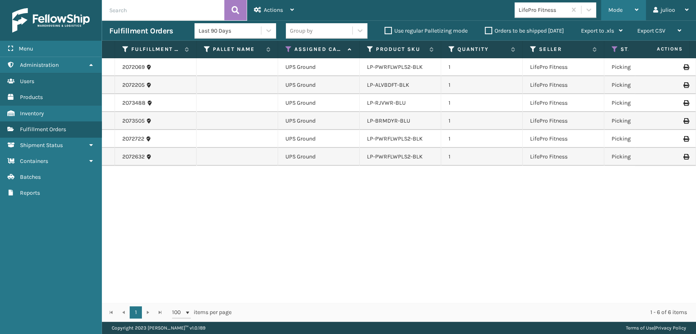
click at [616, 6] on div "Mode" at bounding box center [623, 10] width 30 height 20
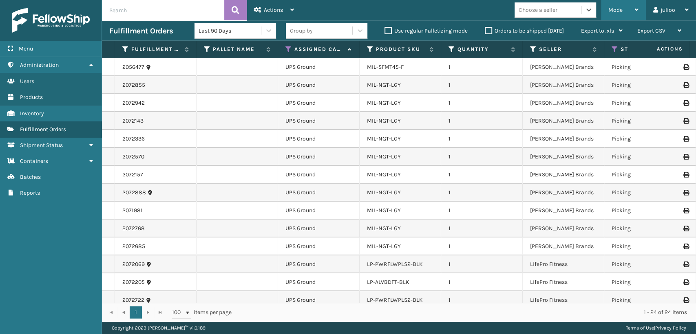
click at [607, 9] on div "Mode Regular Mode Picking Mode Labeling Mode Exit Scan Mode" at bounding box center [623, 10] width 45 height 20
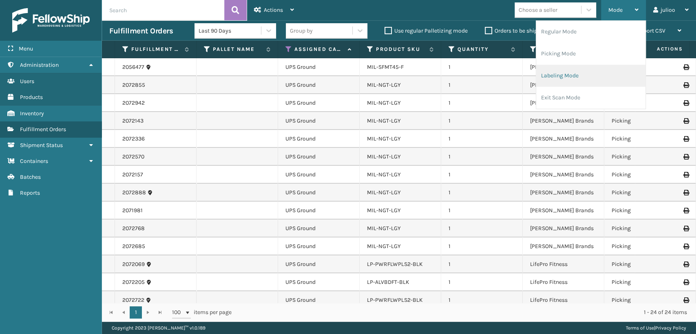
click at [549, 75] on li "Labeling Mode" at bounding box center [590, 76] width 109 height 22
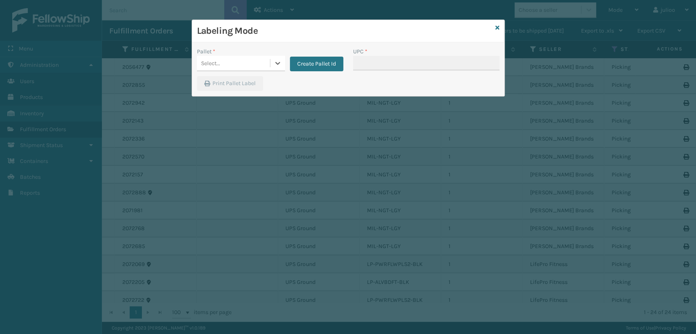
click at [248, 66] on div "Select..." at bounding box center [233, 63] width 73 height 13
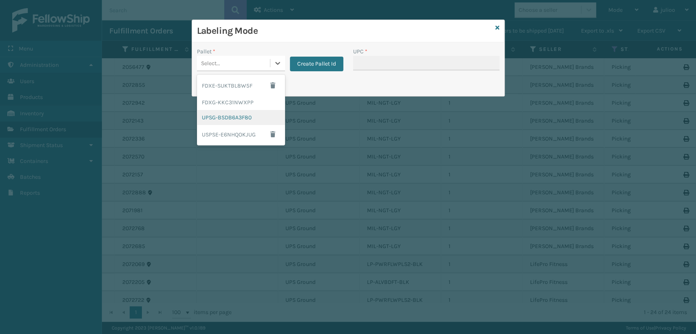
drag, startPoint x: 233, startPoint y: 113, endPoint x: 430, endPoint y: 73, distance: 200.8
click at [248, 112] on div "UPSG-BSDB6A3F80" at bounding box center [241, 117] width 88 height 15
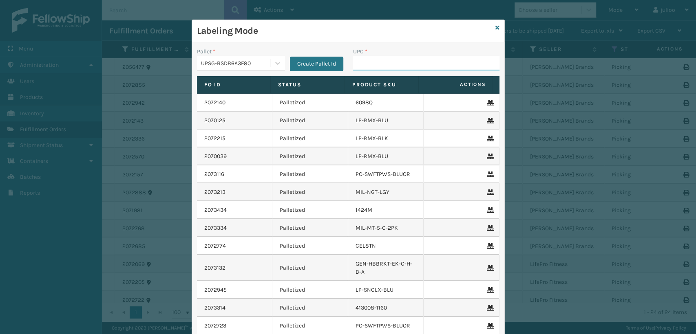
click at [420, 65] on input "UPC *" at bounding box center [426, 63] width 146 height 15
paste input "68888027106"
type input "68888027106"
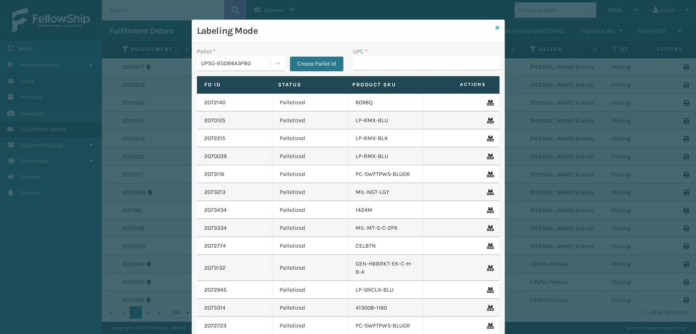
click at [495, 25] on icon at bounding box center [497, 28] width 4 height 6
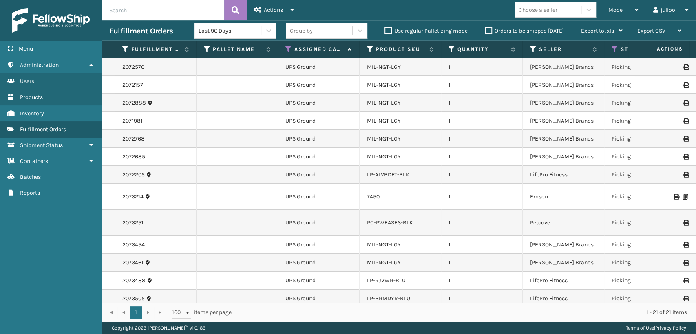
scroll to position [91, 0]
click at [384, 180] on td "LP-ALVBDFT-BLK" at bounding box center [401, 174] width 82 height 18
click at [385, 175] on link "LP-ALVBDFT-BLK" at bounding box center [388, 173] width 42 height 7
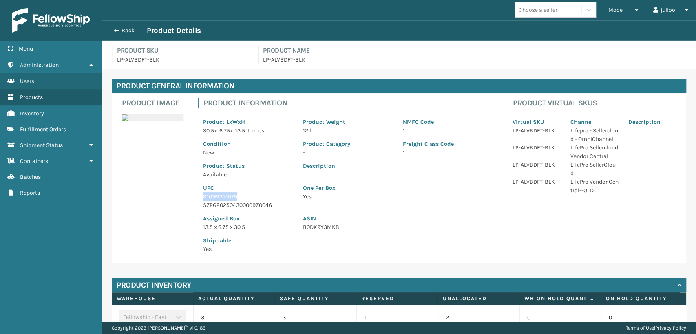
drag, startPoint x: 238, startPoint y: 194, endPoint x: 196, endPoint y: 200, distance: 42.8
click at [196, 200] on div "Product Information Product LxWxH 30.5 x 6.75 x 13.5 Inches Product Weight 12 l…" at bounding box center [347, 178] width 309 height 170
click at [613, 4] on div "Mode" at bounding box center [623, 10] width 30 height 20
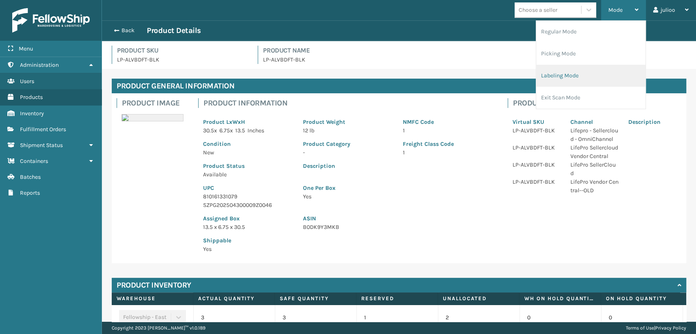
click at [563, 76] on li "Labeling Mode" at bounding box center [590, 76] width 109 height 22
